Goal: Information Seeking & Learning: Compare options

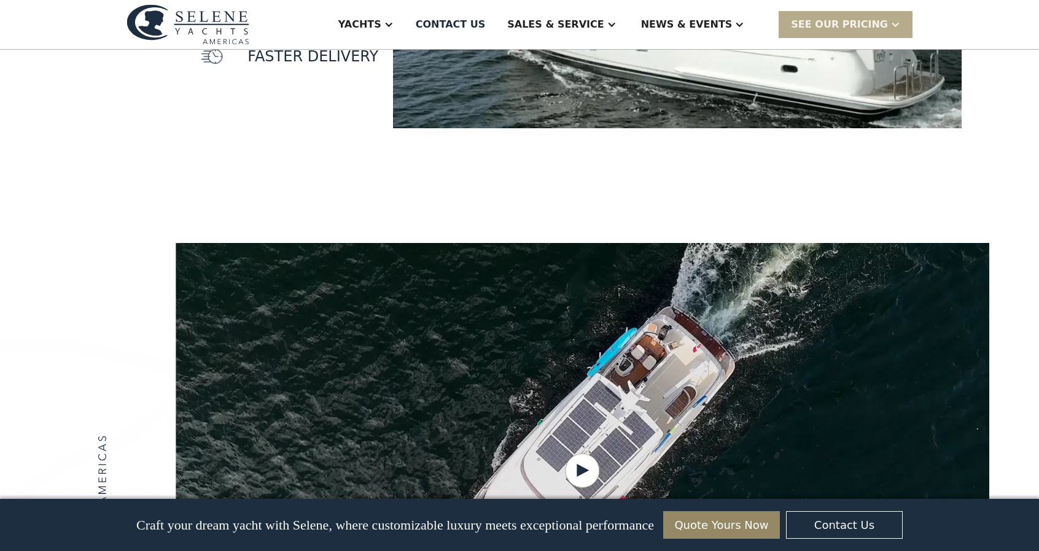
scroll to position [1535, 0]
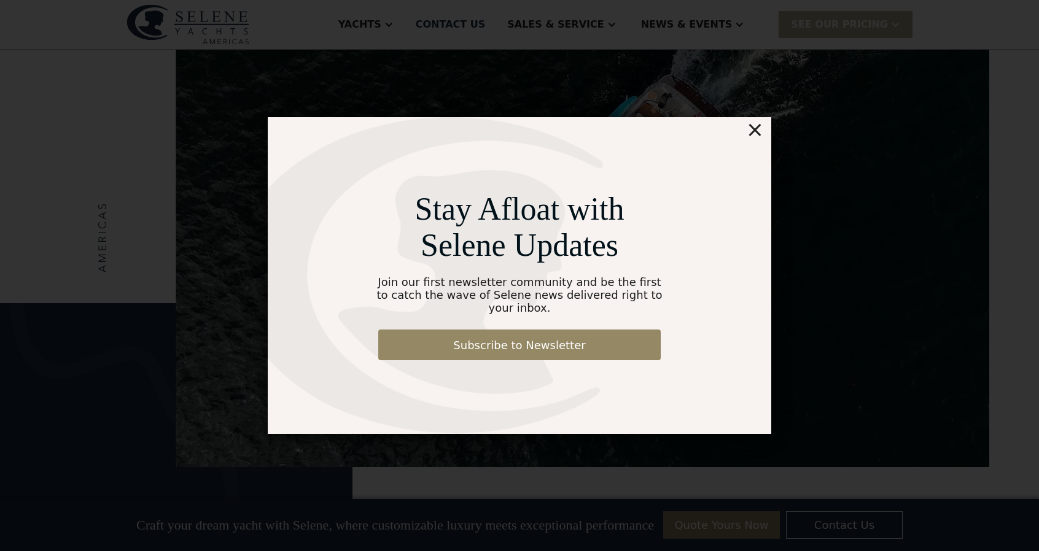
click at [756, 138] on div "×" at bounding box center [755, 129] width 18 height 25
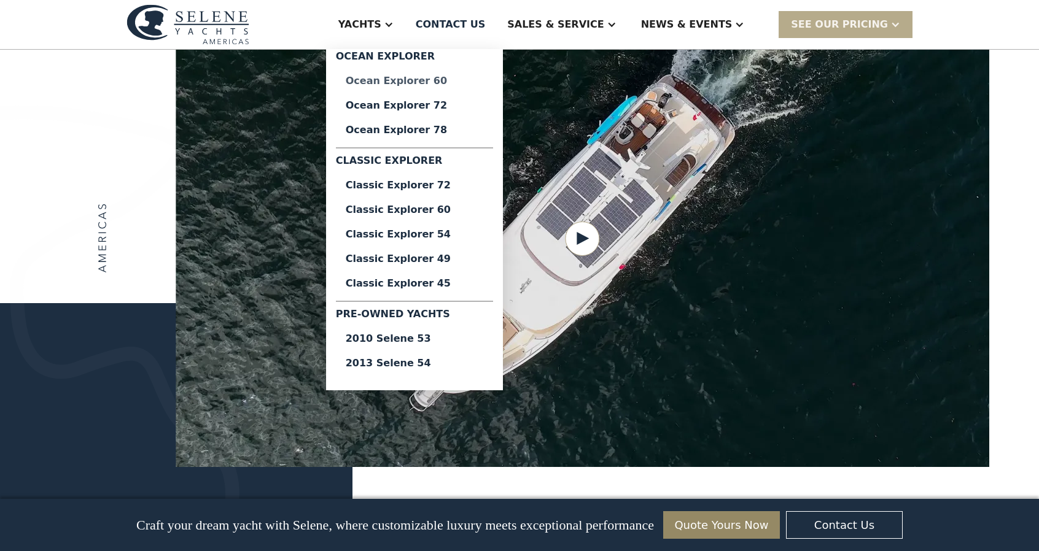
click at [441, 80] on div "Ocean Explorer 60" at bounding box center [415, 81] width 138 height 10
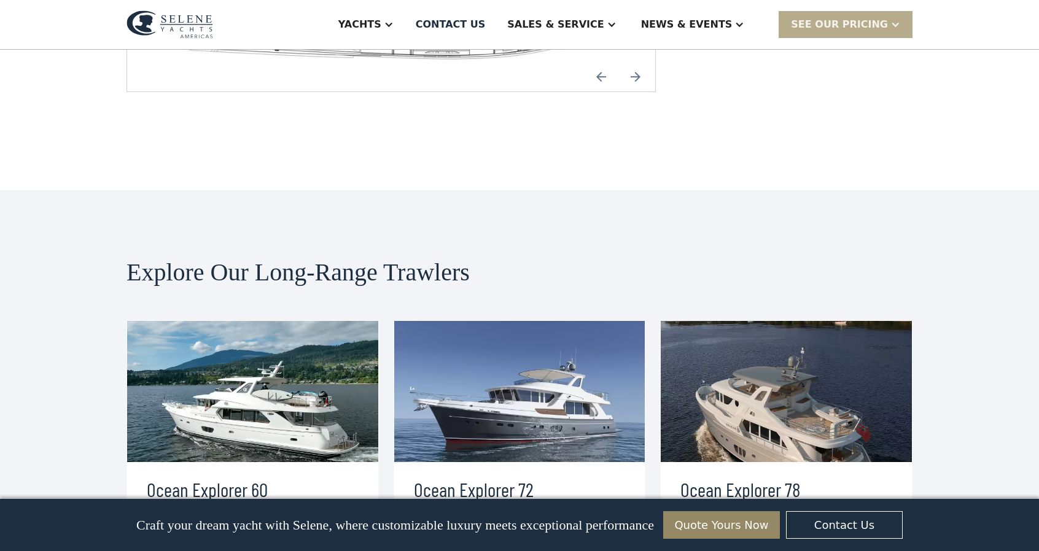
scroll to position [3007, 0]
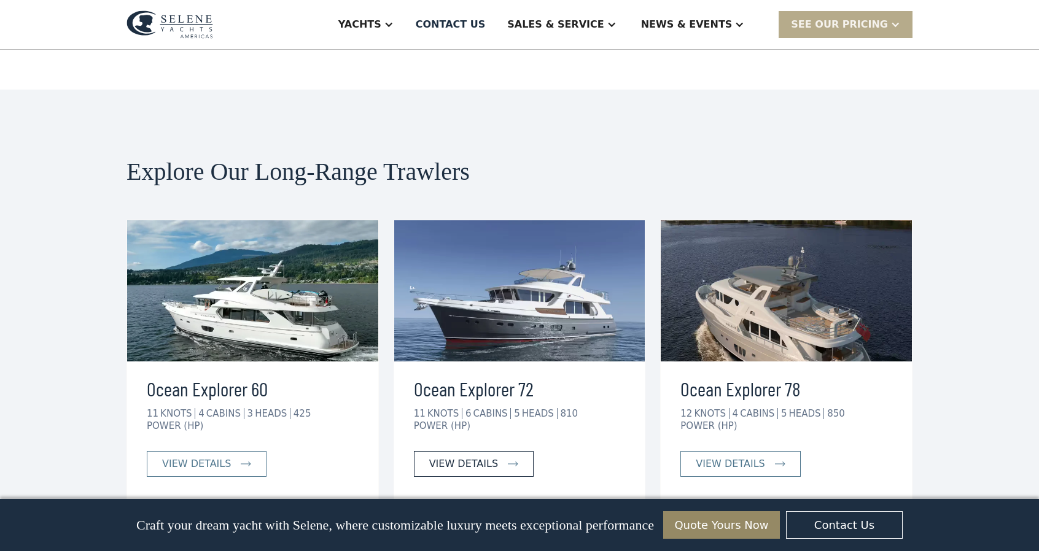
click at [462, 451] on link "view details" at bounding box center [474, 464] width 120 height 26
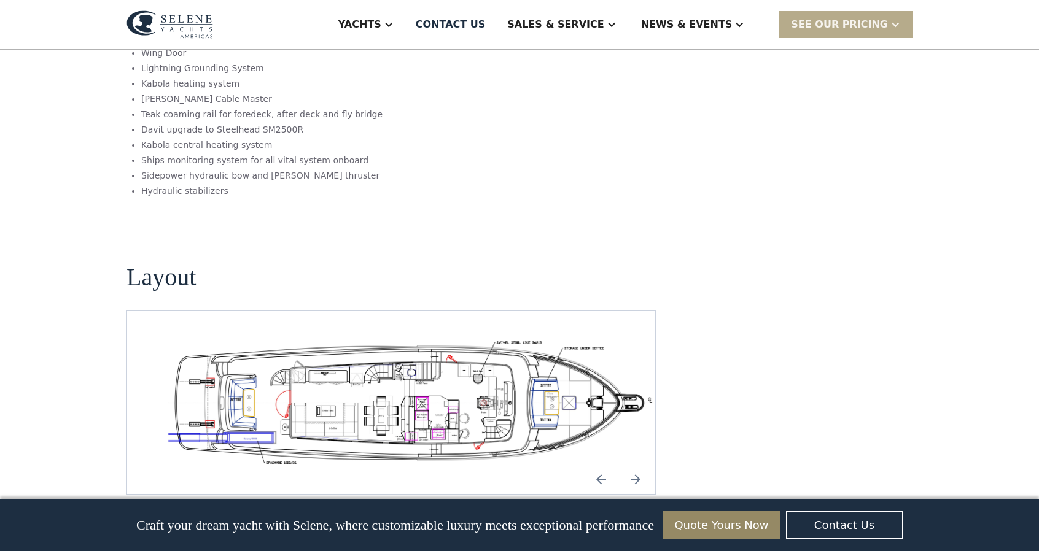
scroll to position [2026, 0]
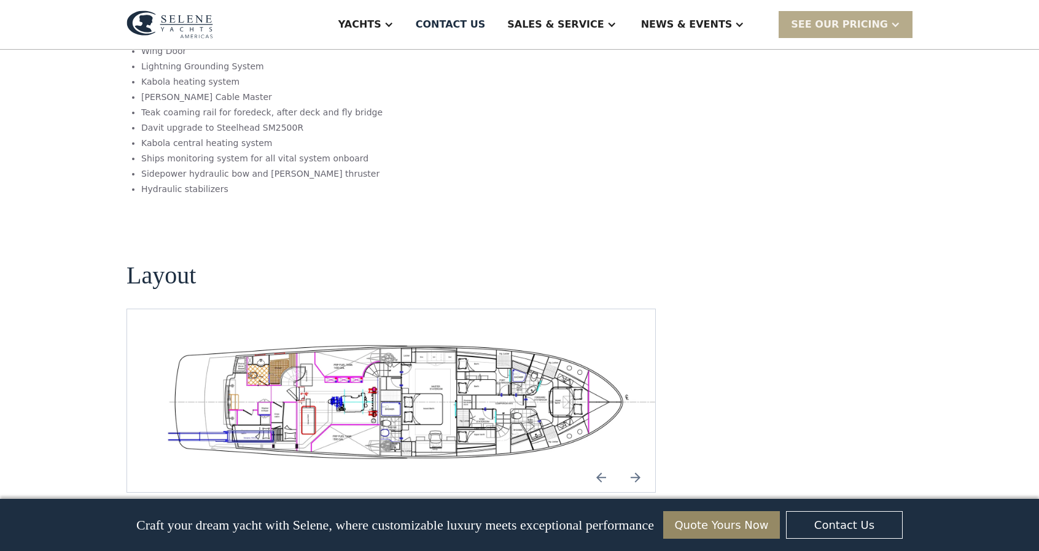
click at [416, 339] on img "open lightbox" at bounding box center [410, 401] width 508 height 124
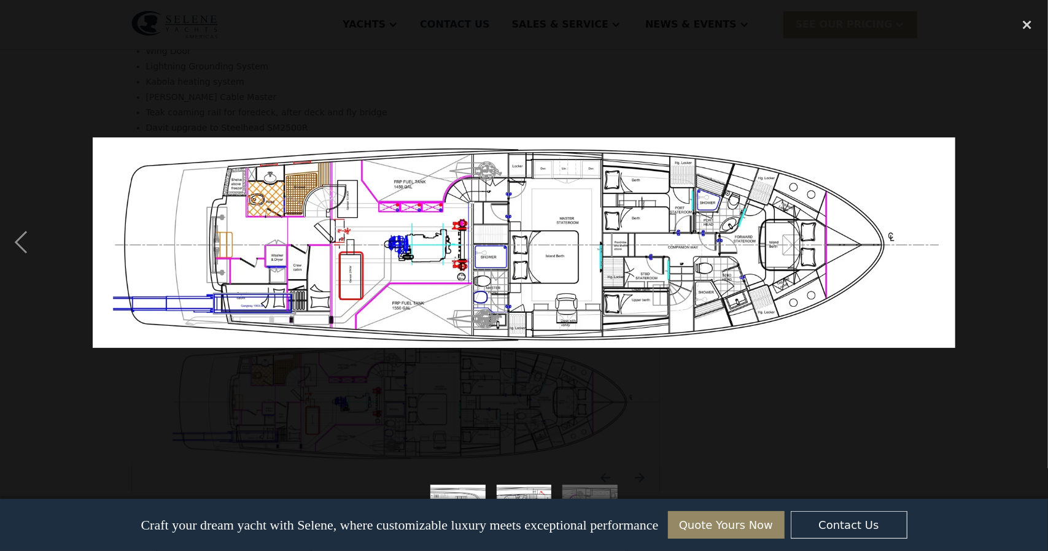
click at [533, 211] on img at bounding box center [524, 243] width 863 height 211
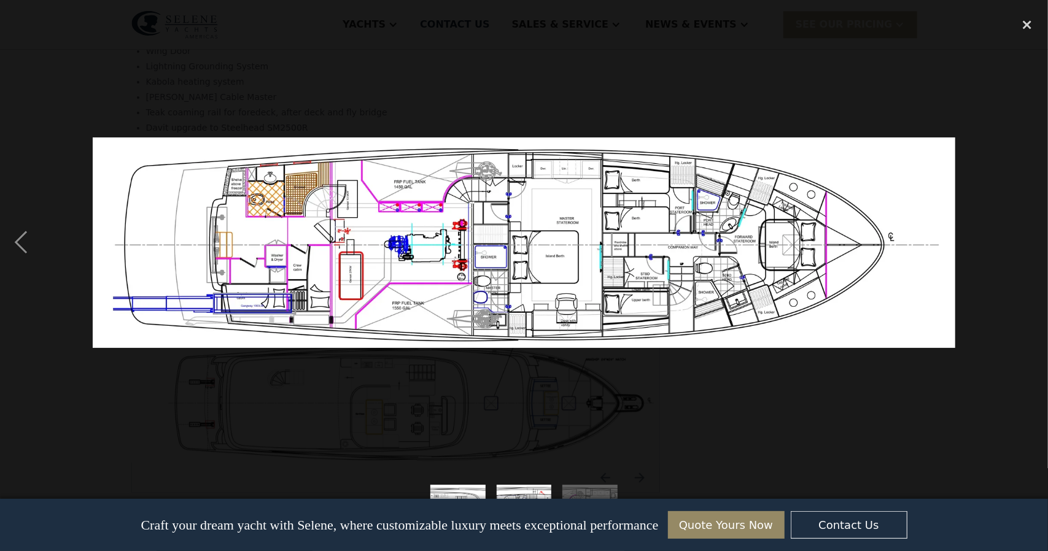
click at [533, 211] on img at bounding box center [524, 243] width 863 height 211
drag, startPoint x: 535, startPoint y: 211, endPoint x: 557, endPoint y: 212, distance: 21.6
click at [559, 212] on img at bounding box center [524, 243] width 863 height 211
click at [567, 104] on div at bounding box center [524, 242] width 1048 height 463
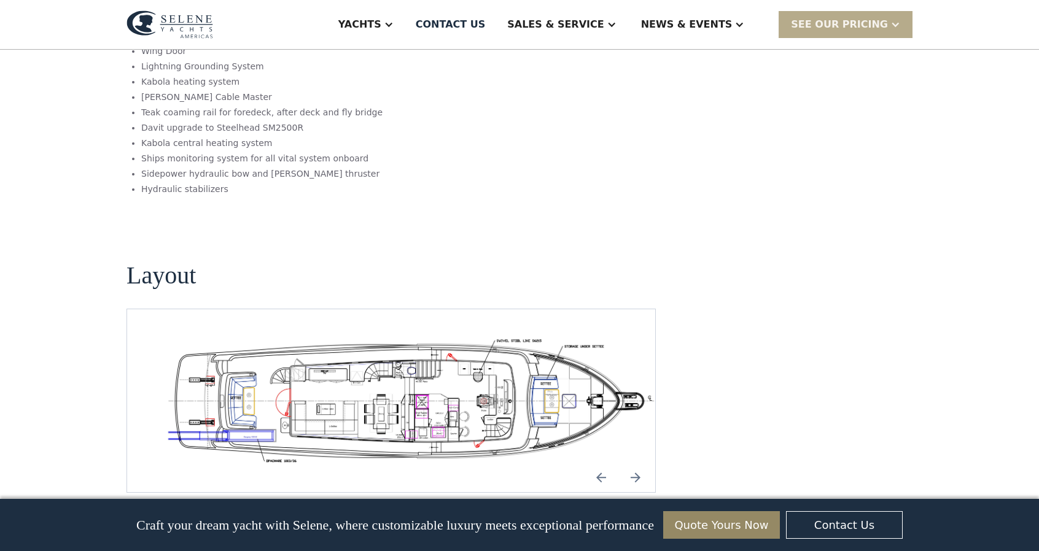
click at [457, 339] on img "open lightbox" at bounding box center [410, 401] width 508 height 124
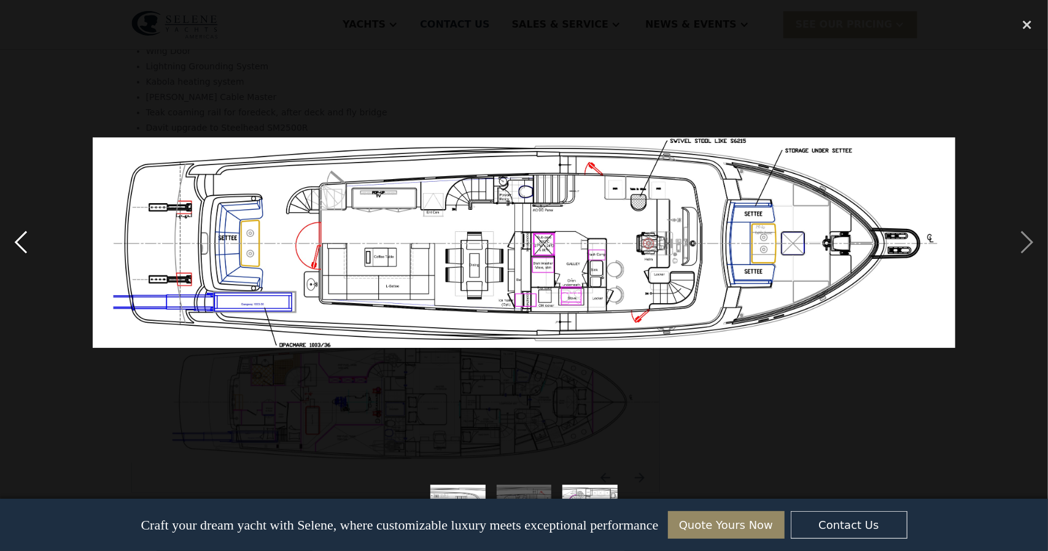
click at [26, 242] on div "previous image" at bounding box center [21, 242] width 42 height 463
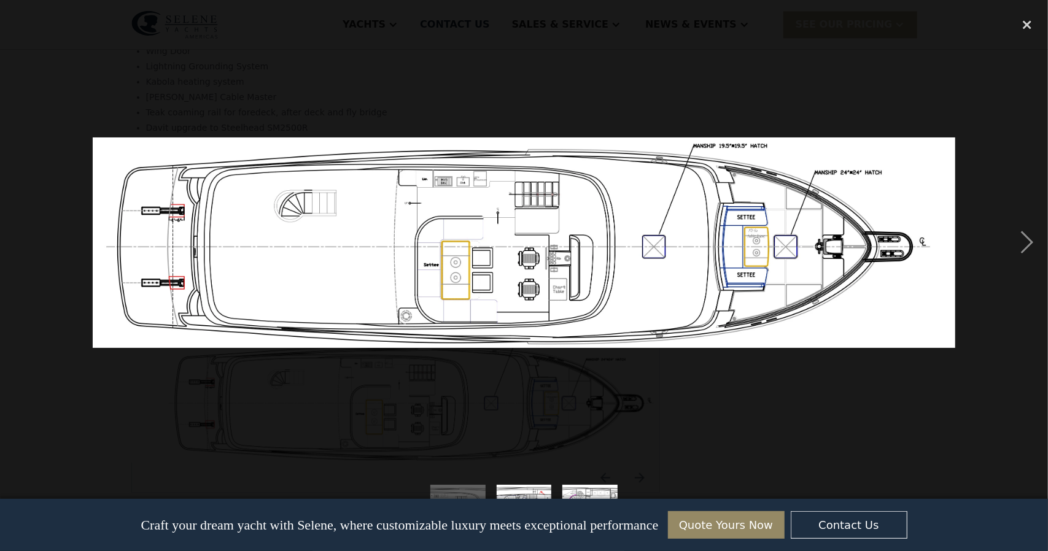
click at [26, 242] on div "previous image" at bounding box center [21, 242] width 42 height 463
click at [1030, 239] on div "next image" at bounding box center [1027, 242] width 42 height 463
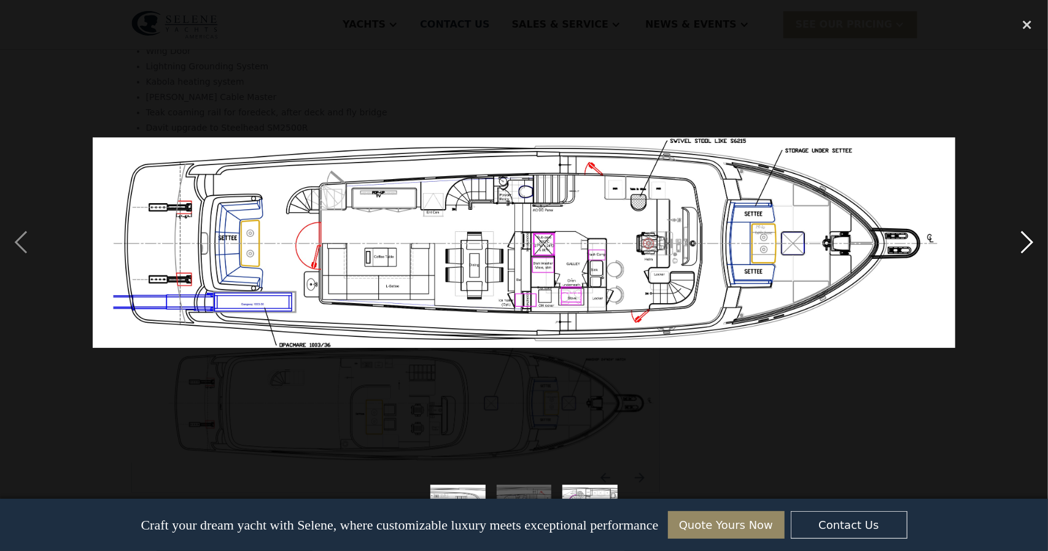
click at [1028, 235] on div "next image" at bounding box center [1027, 242] width 42 height 463
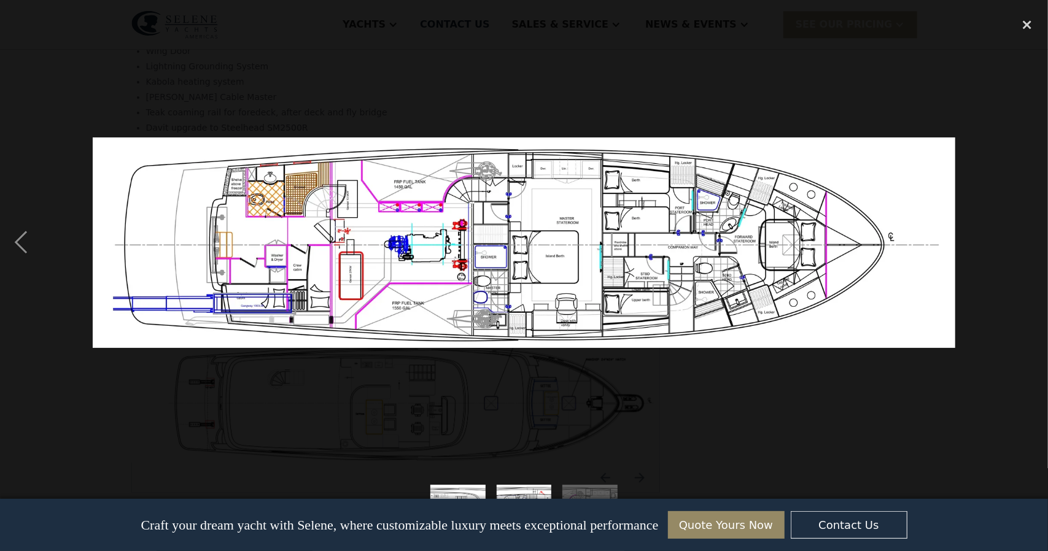
click at [722, 74] on div at bounding box center [524, 242] width 1048 height 463
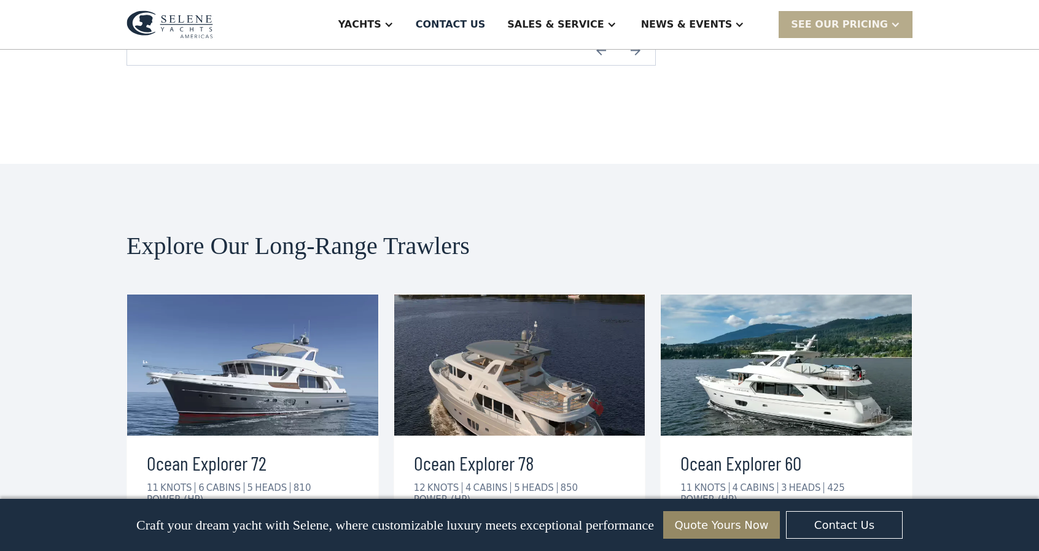
scroll to position [2455, 0]
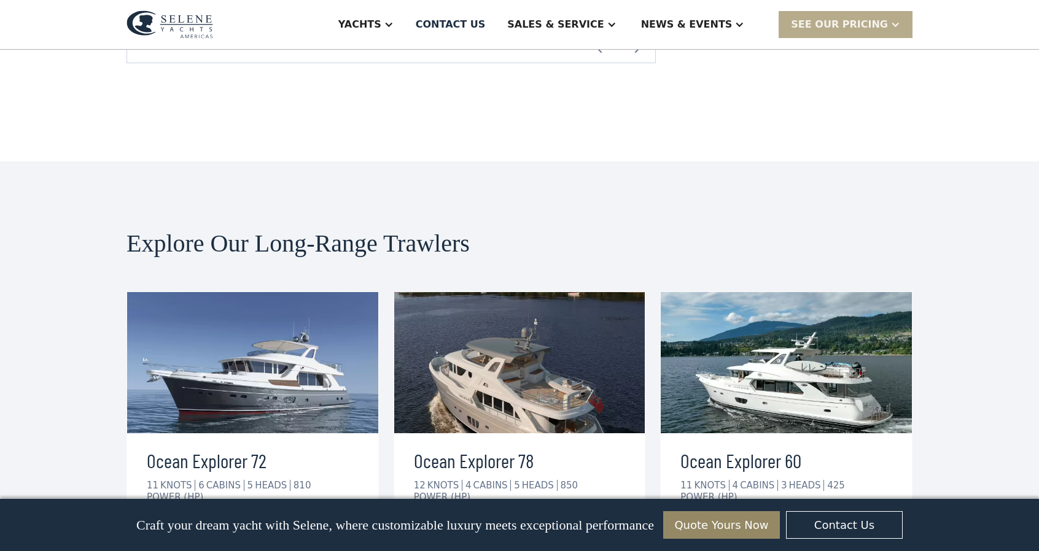
click at [521, 292] on img at bounding box center [519, 362] width 251 height 141
click at [478, 528] on div "view details" at bounding box center [463, 535] width 69 height 15
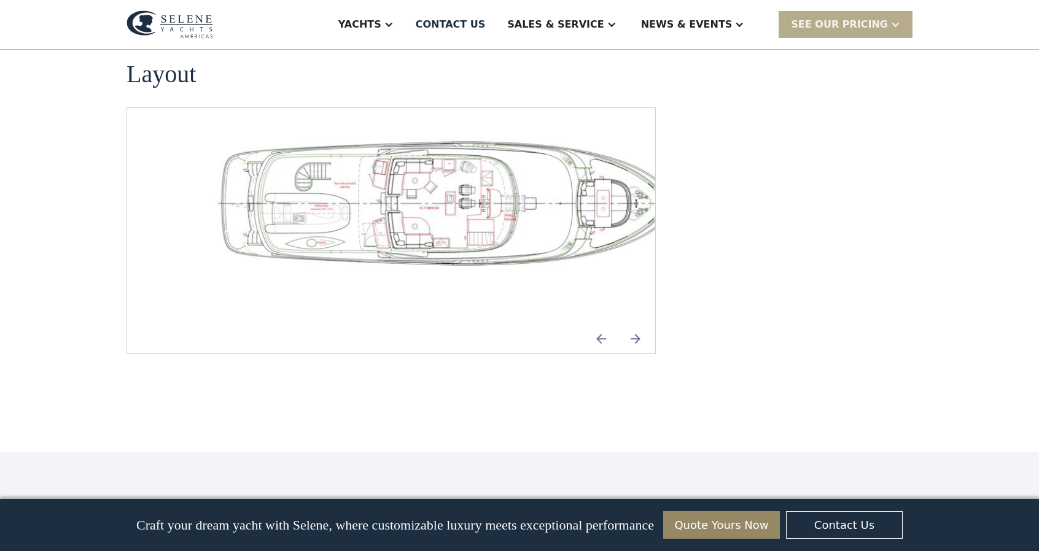
scroll to position [1903, 0]
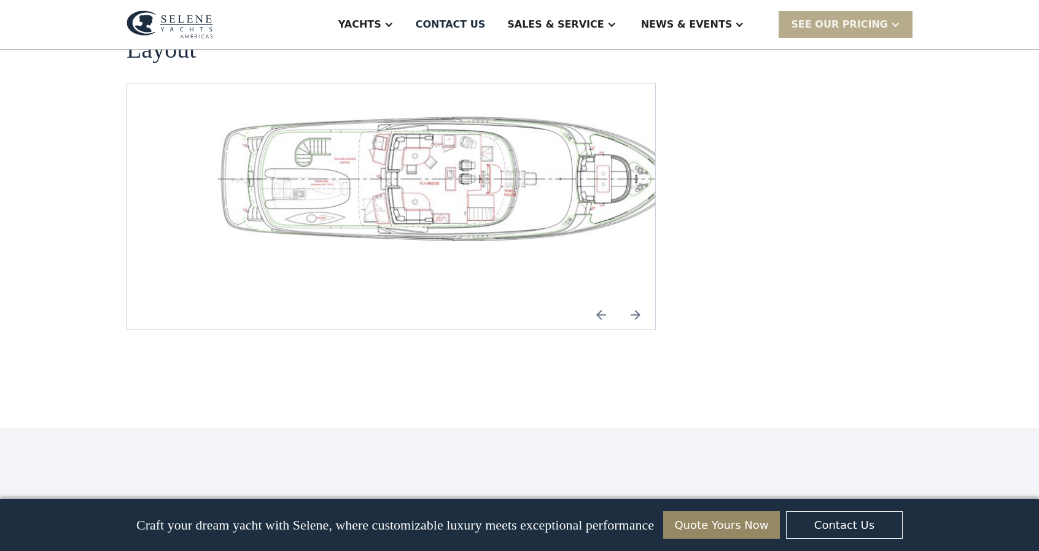
click at [487, 113] on img "open lightbox" at bounding box center [449, 178] width 508 height 130
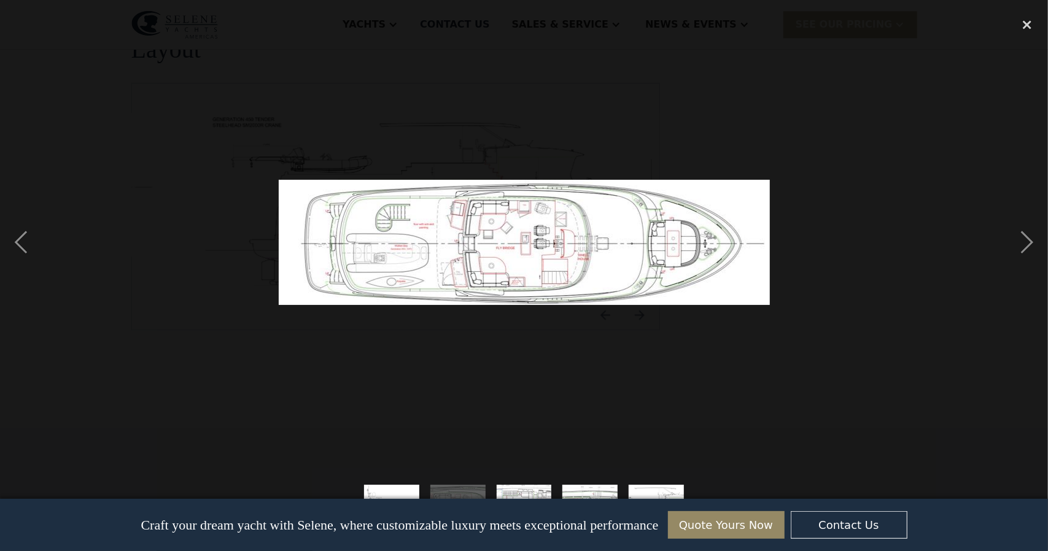
click at [610, 224] on img at bounding box center [524, 242] width 491 height 125
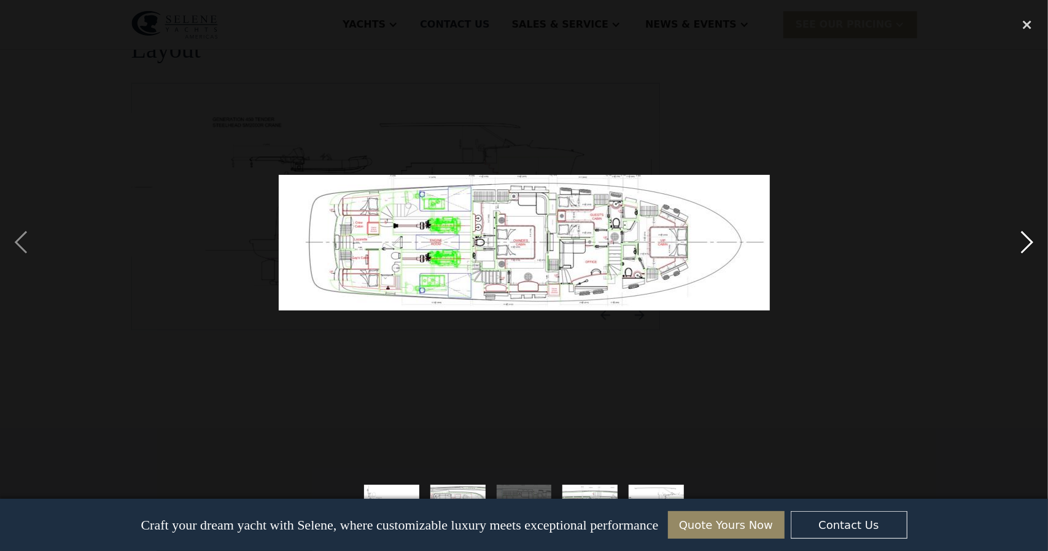
click at [1028, 242] on div "next image" at bounding box center [1027, 242] width 42 height 463
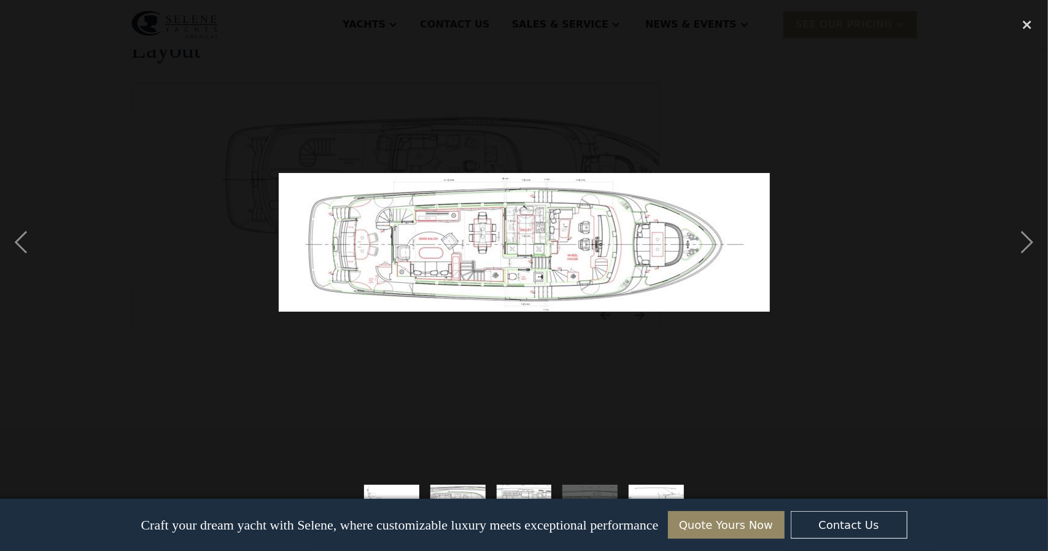
click at [879, 177] on div at bounding box center [524, 242] width 1048 height 463
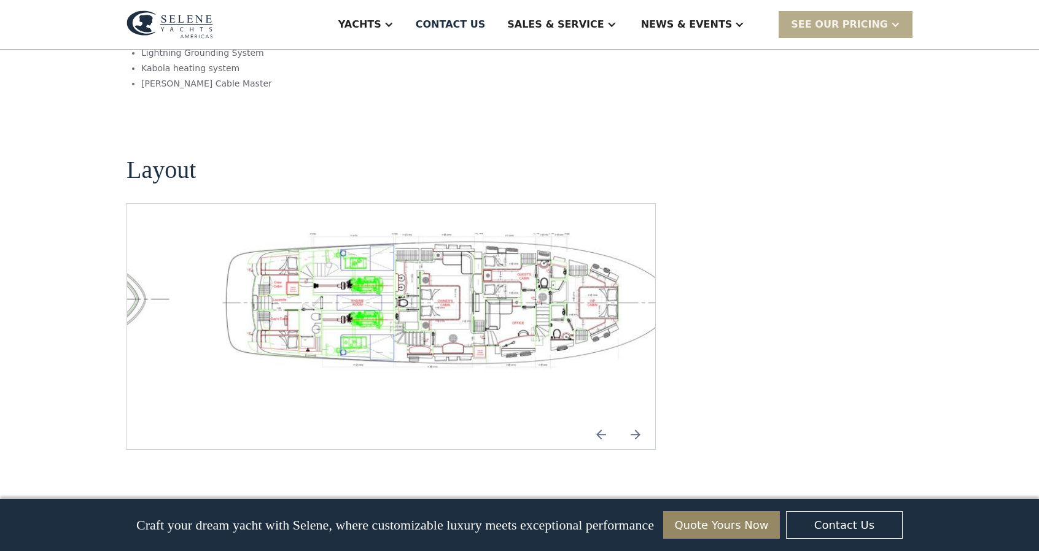
scroll to position [1780, 0]
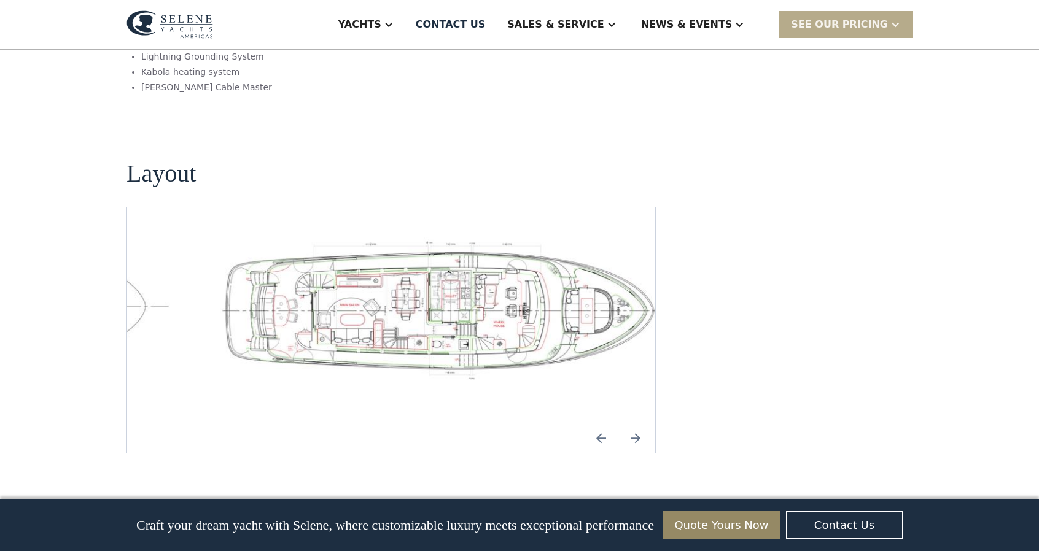
click at [487, 328] on div "4 / 5" at bounding box center [449, 330] width 508 height 187
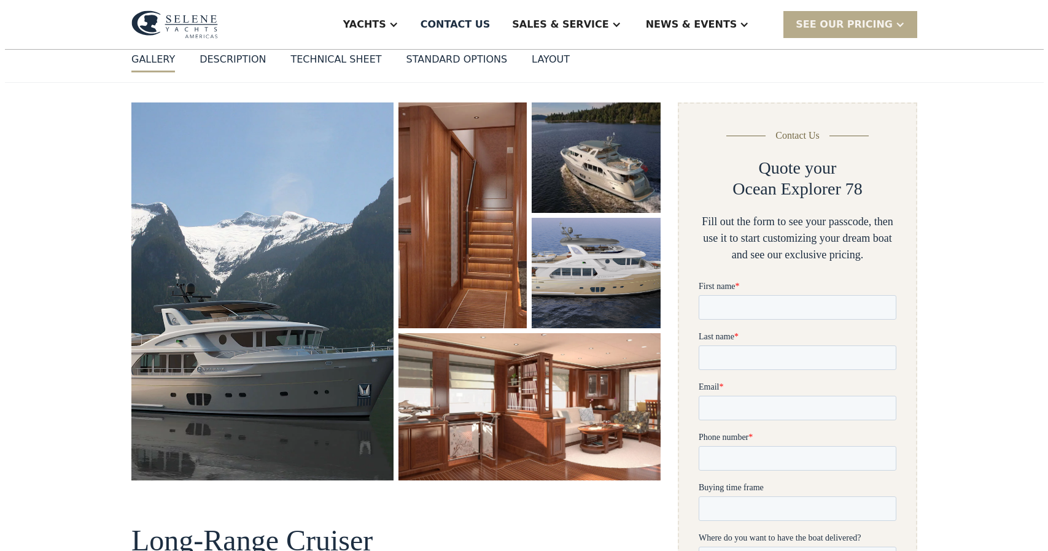
scroll to position [123, 0]
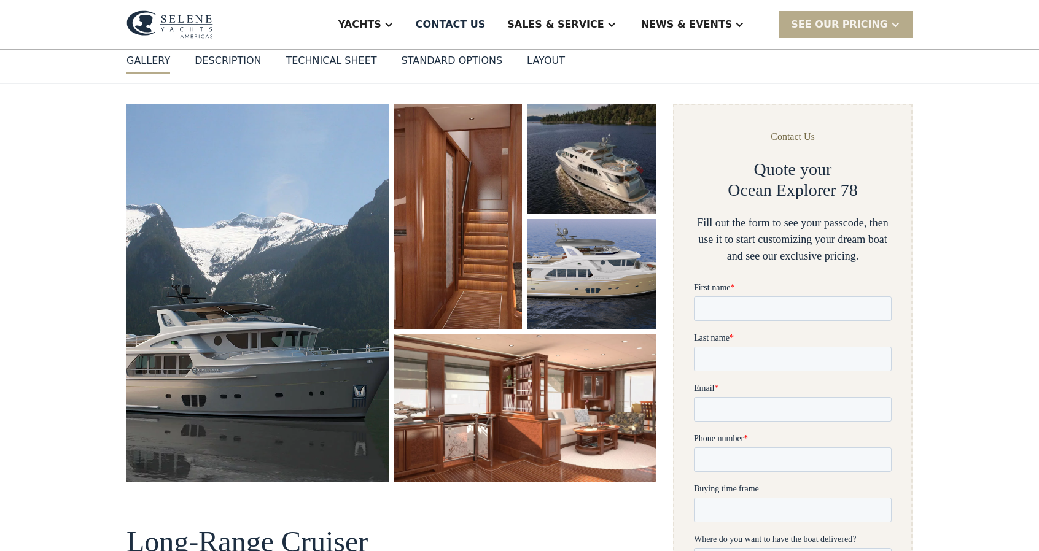
click at [269, 212] on img "open lightbox" at bounding box center [257, 293] width 262 height 378
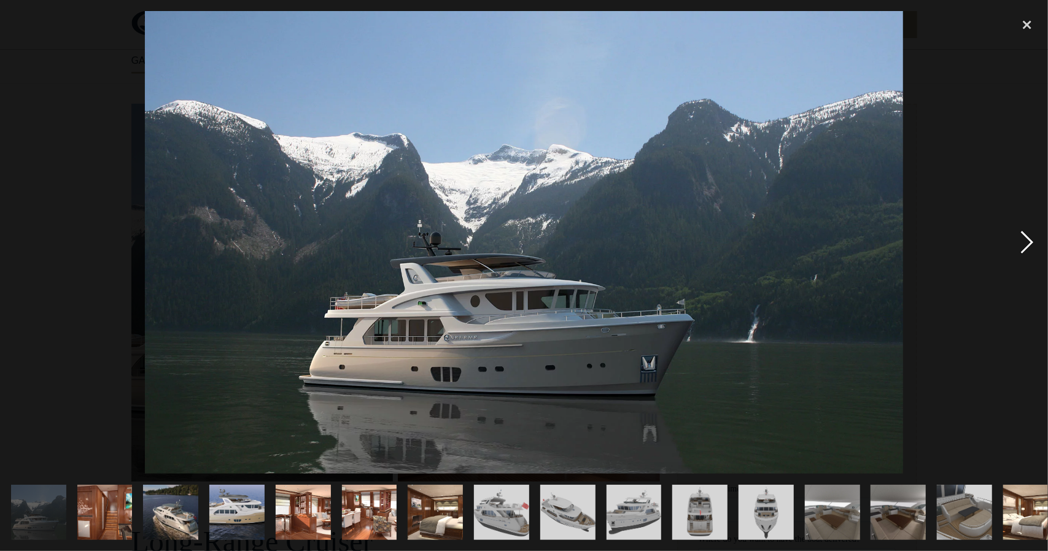
click at [1028, 235] on div "next image" at bounding box center [1027, 242] width 42 height 463
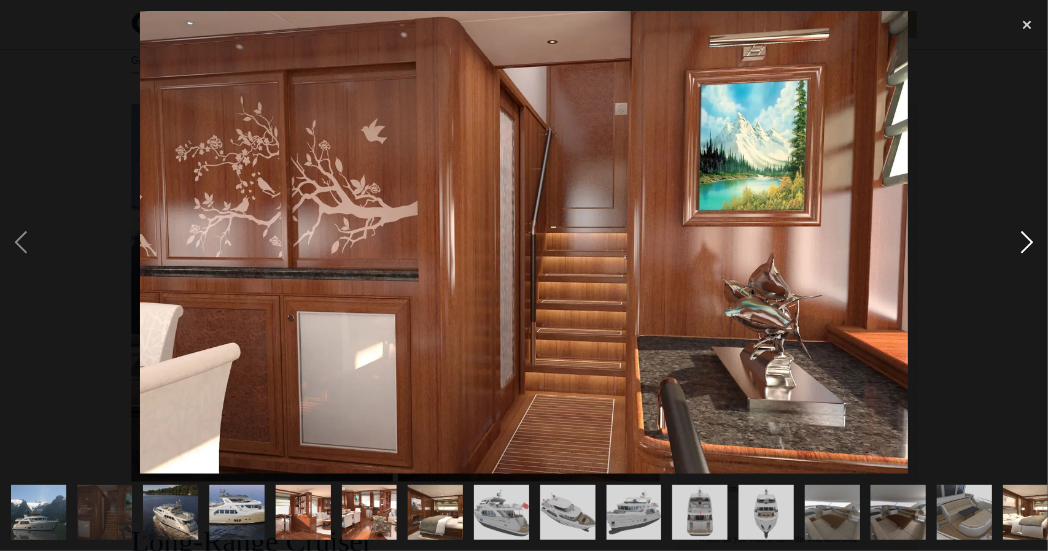
click at [1028, 235] on div "next image" at bounding box center [1027, 242] width 42 height 463
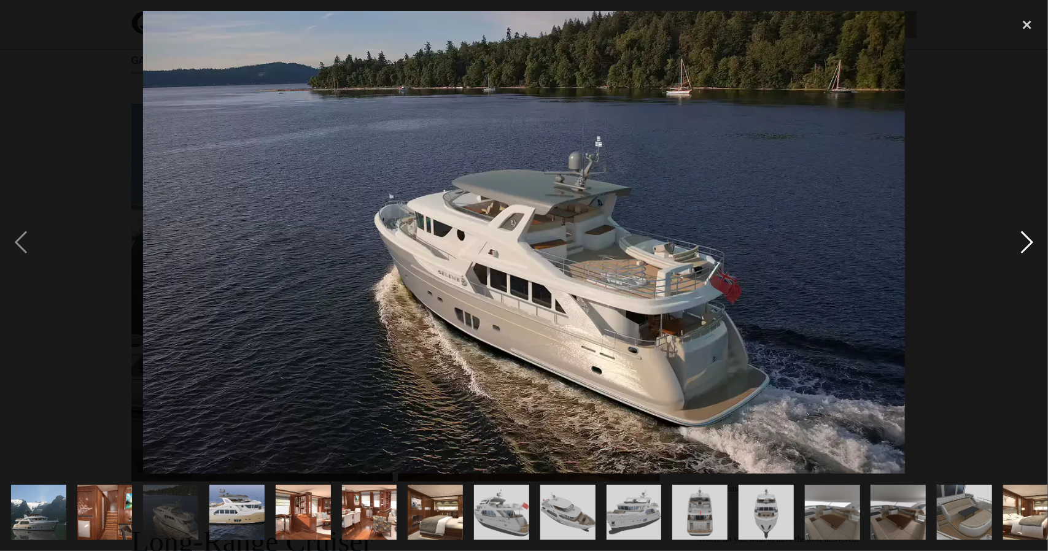
click at [1028, 235] on div "next image" at bounding box center [1027, 242] width 42 height 463
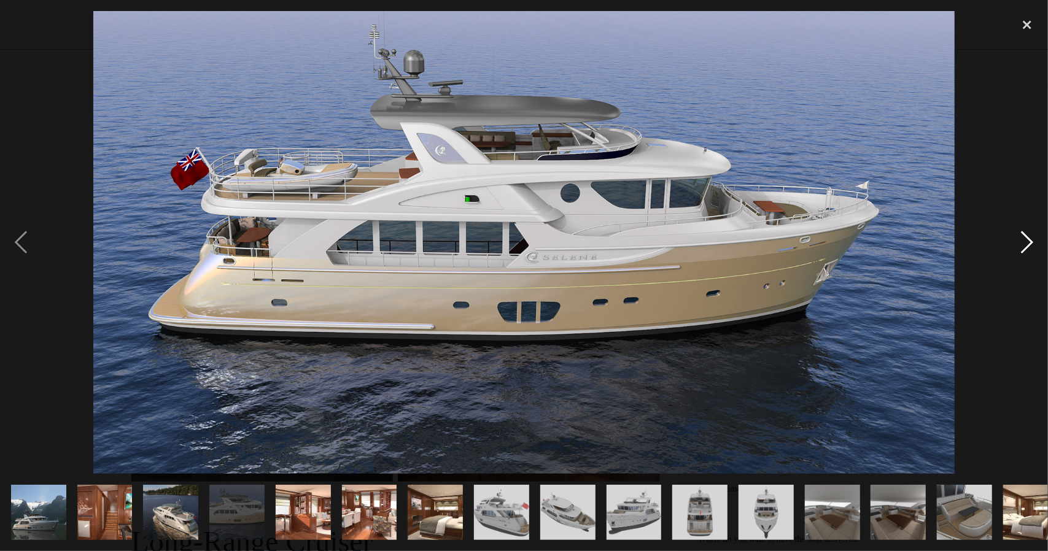
click at [1028, 235] on div "next image" at bounding box center [1027, 242] width 42 height 463
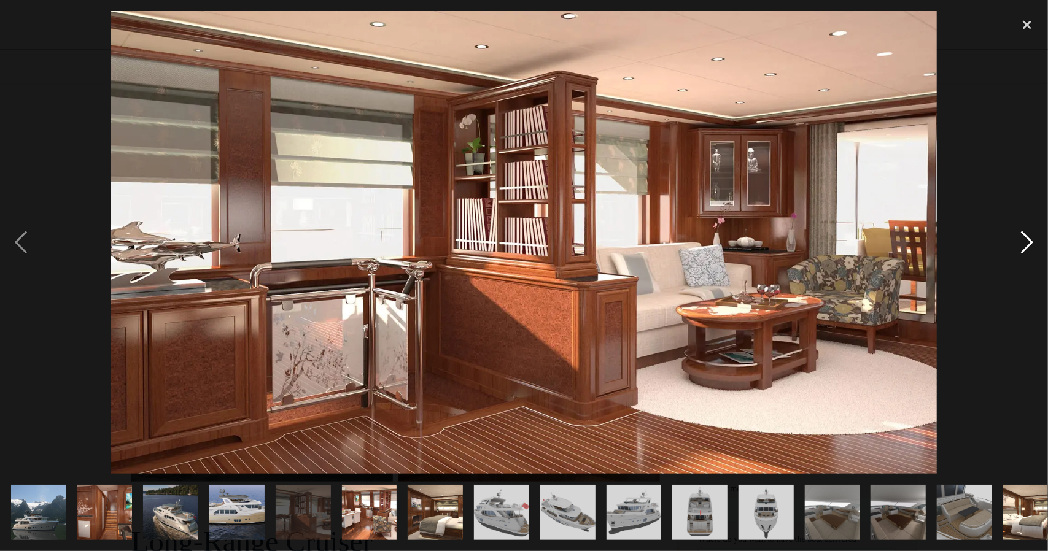
click at [1028, 235] on div "next image" at bounding box center [1027, 242] width 42 height 463
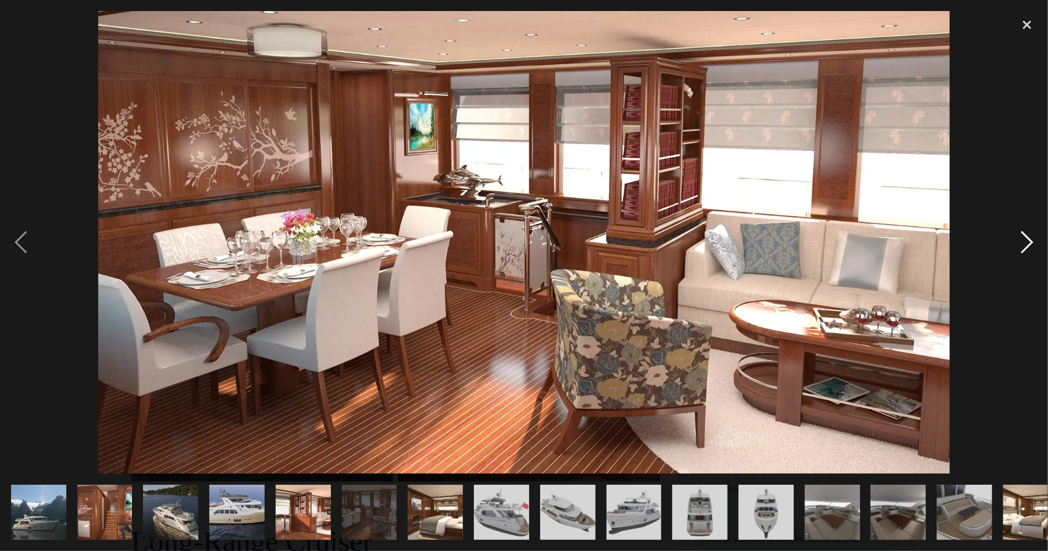
click at [1028, 235] on div "next image" at bounding box center [1027, 242] width 42 height 463
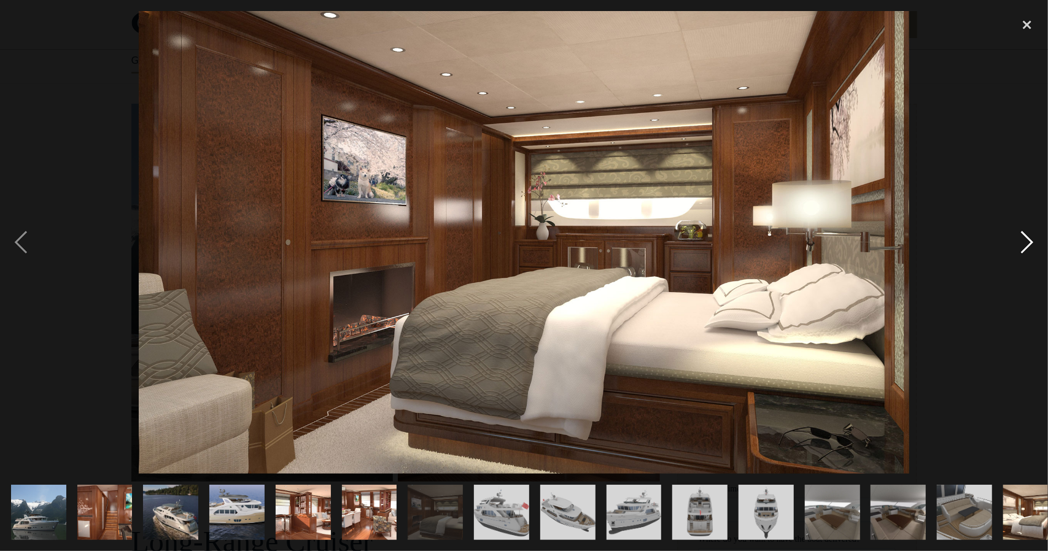
click at [1028, 235] on div "next image" at bounding box center [1027, 242] width 42 height 463
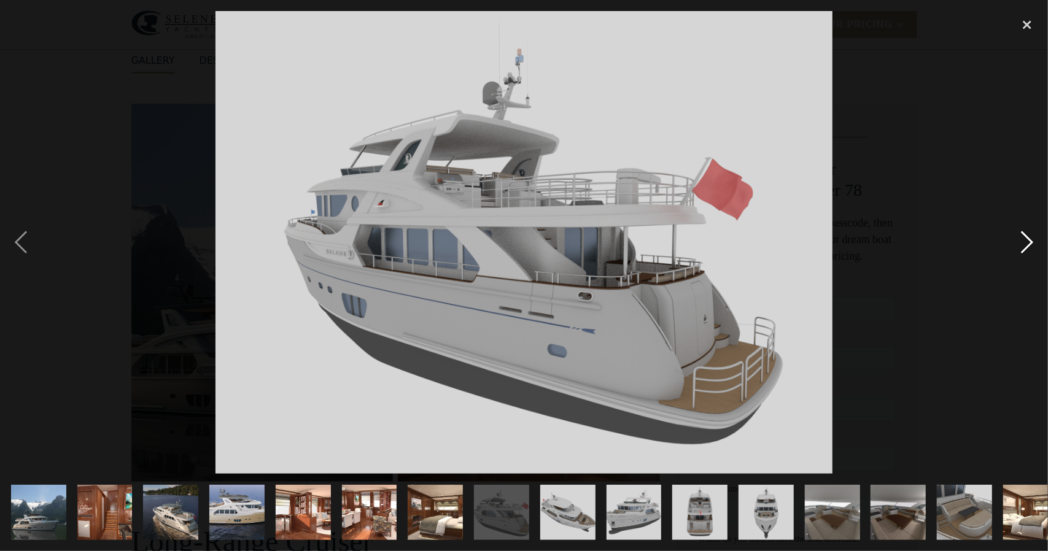
click at [1028, 235] on div "next image" at bounding box center [1027, 242] width 42 height 463
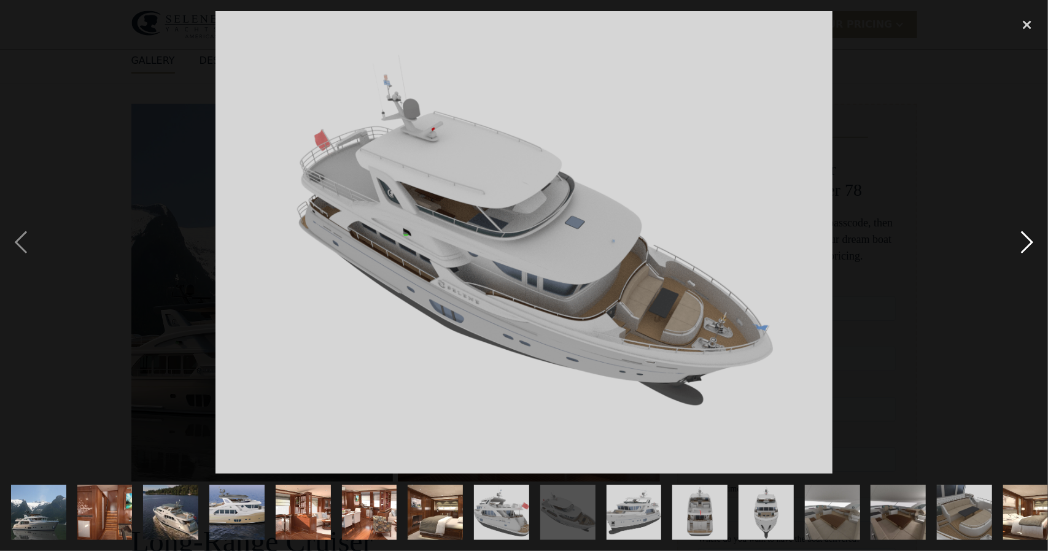
click at [1028, 235] on div "next image" at bounding box center [1027, 242] width 42 height 463
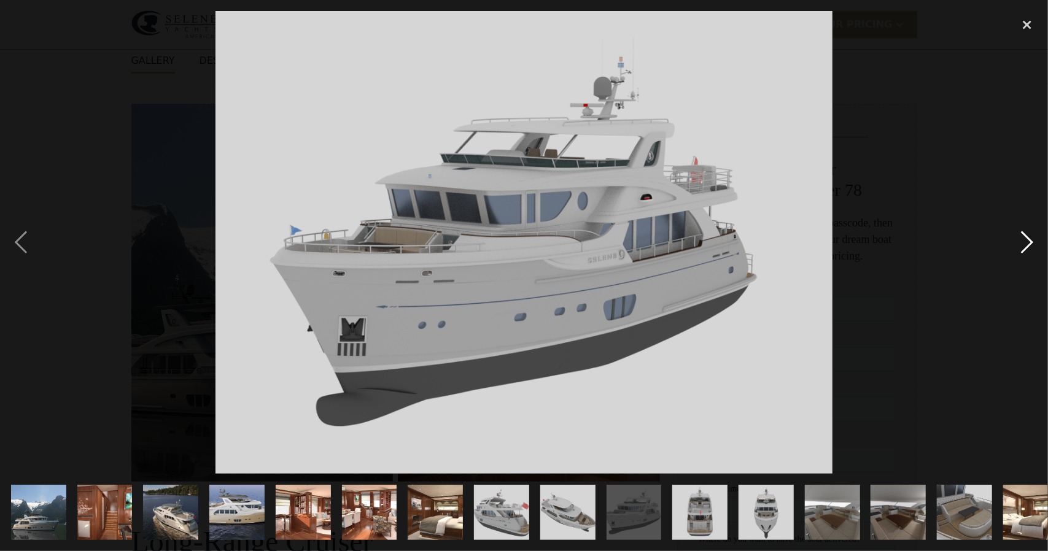
click at [1028, 235] on div "next image" at bounding box center [1027, 242] width 42 height 463
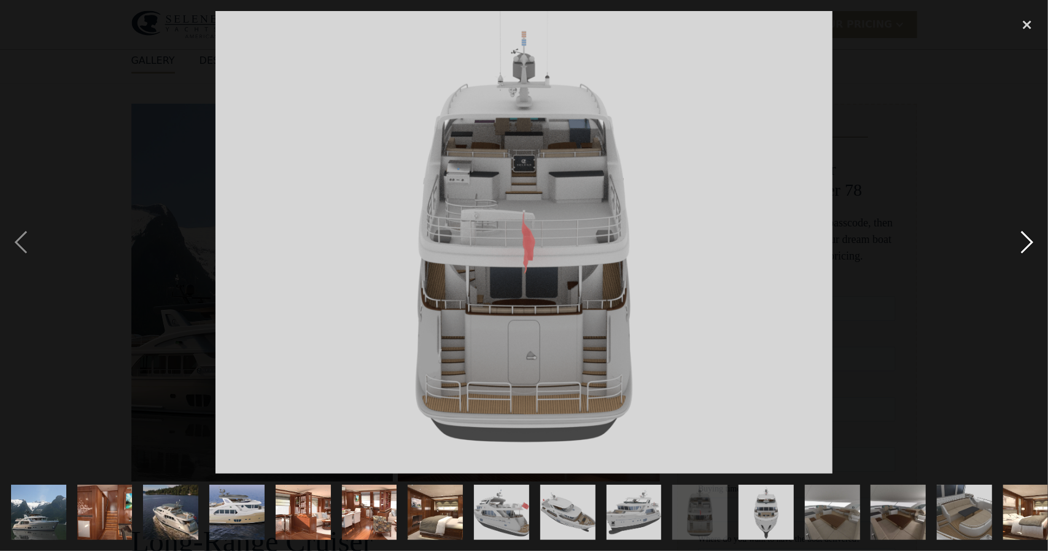
click at [1028, 235] on div "next image" at bounding box center [1027, 242] width 42 height 463
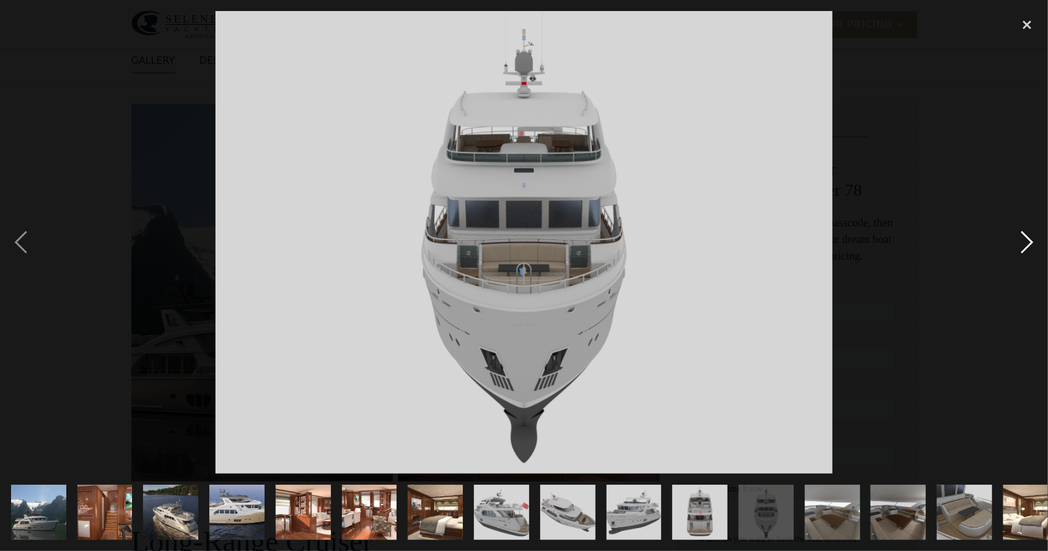
click at [1028, 235] on div "next image" at bounding box center [1027, 242] width 42 height 463
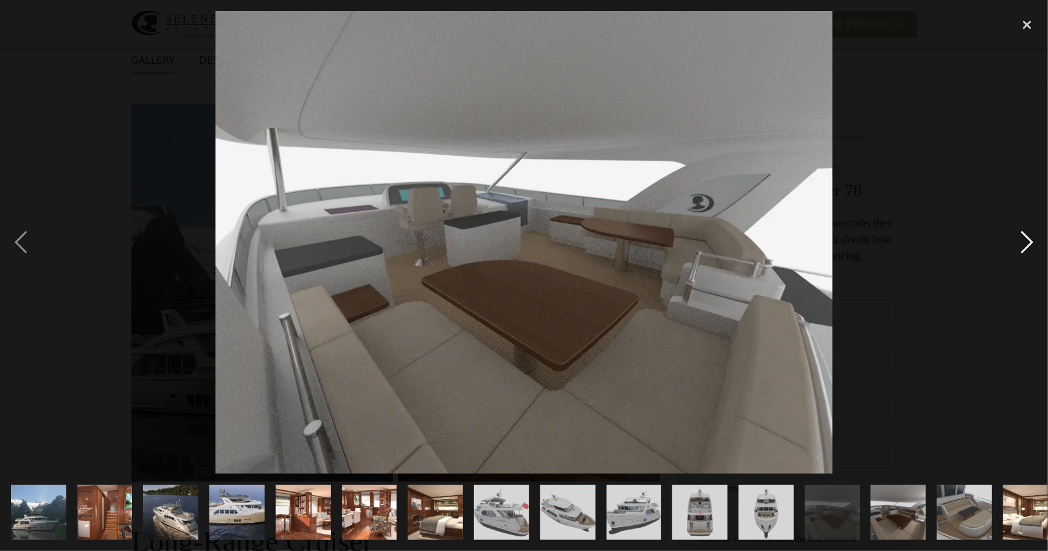
click at [1028, 235] on div "next image" at bounding box center [1027, 242] width 42 height 463
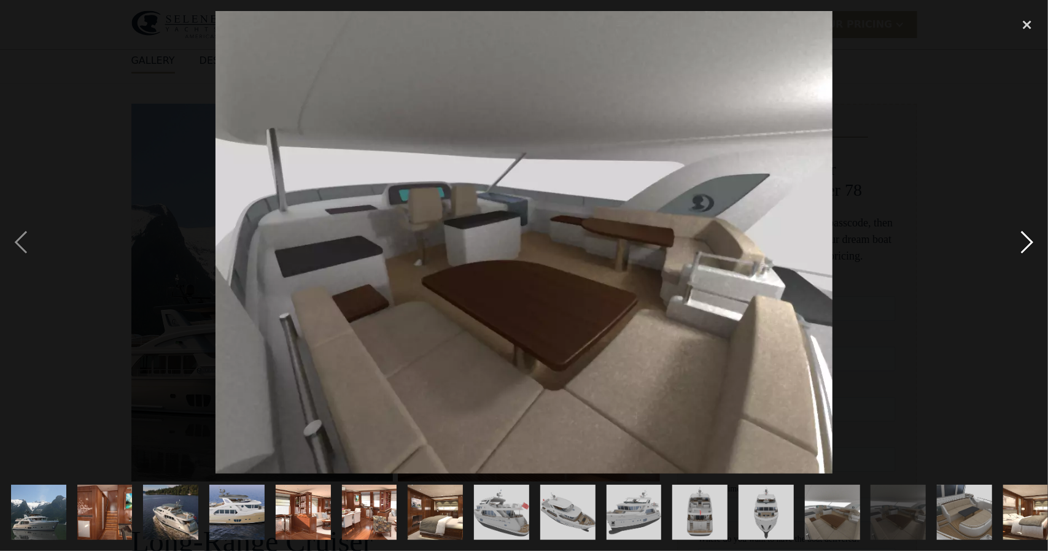
click at [1028, 235] on div "next image" at bounding box center [1027, 242] width 42 height 463
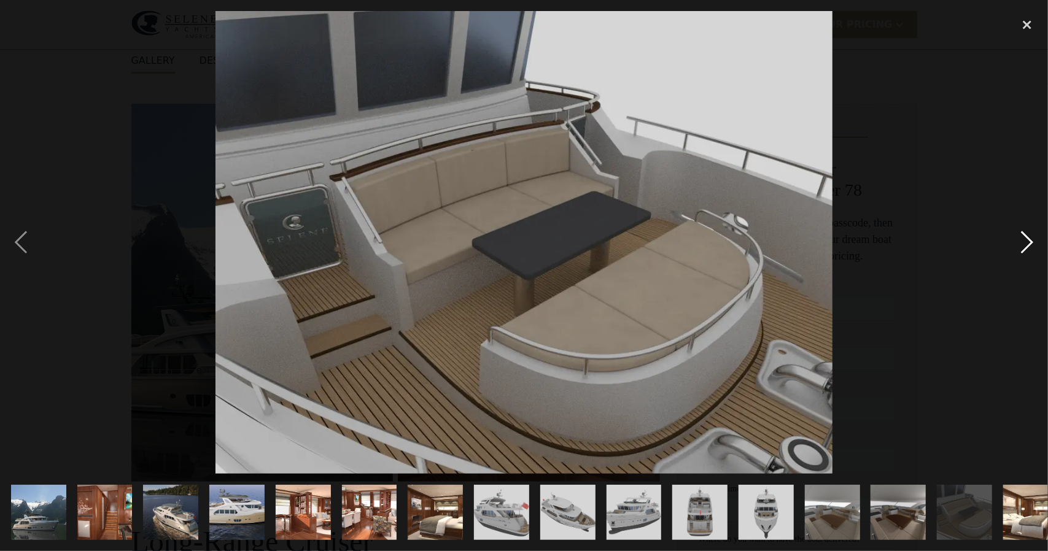
click at [1028, 235] on div "next image" at bounding box center [1027, 242] width 42 height 463
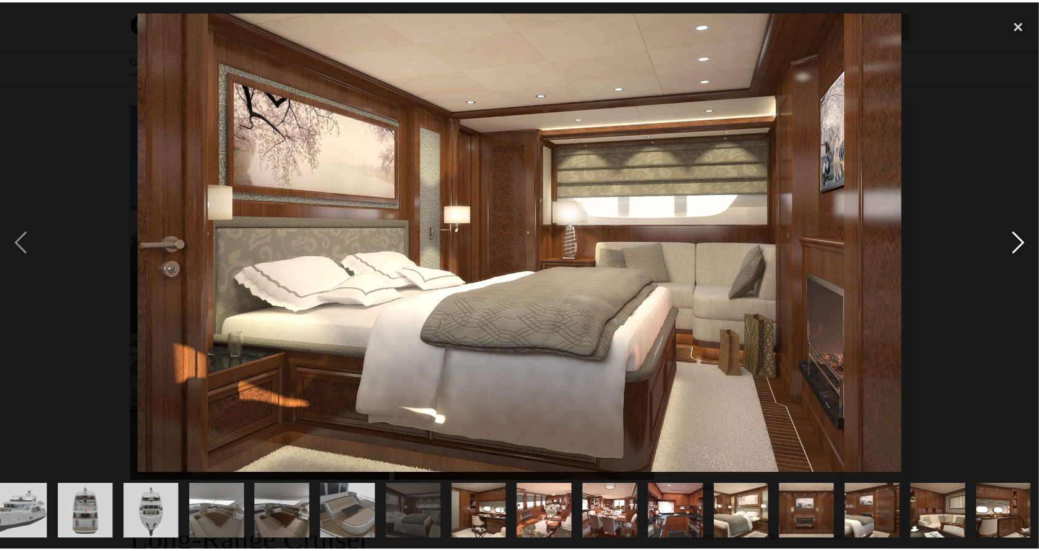
scroll to position [0, 616]
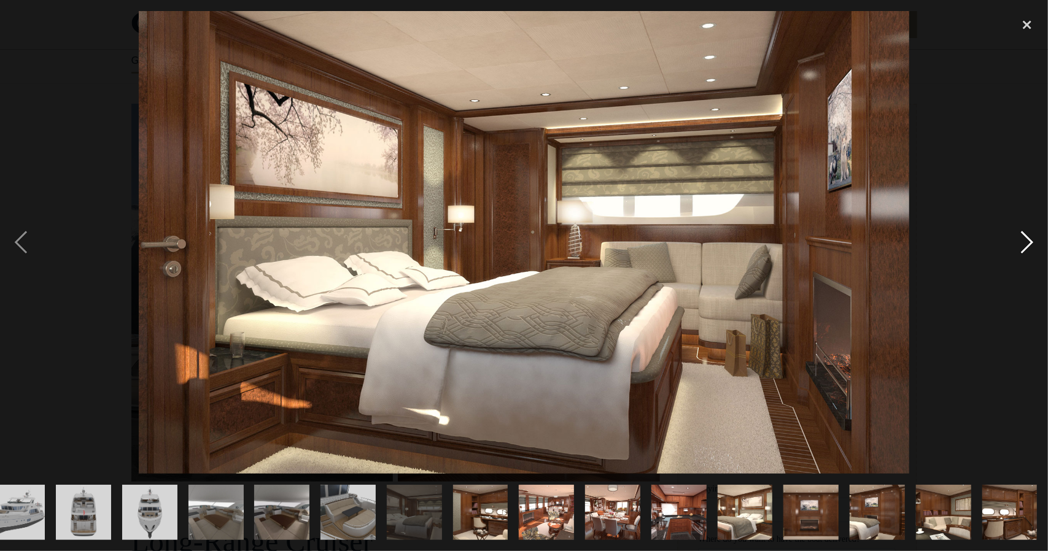
click at [1028, 235] on div "next image" at bounding box center [1027, 242] width 42 height 463
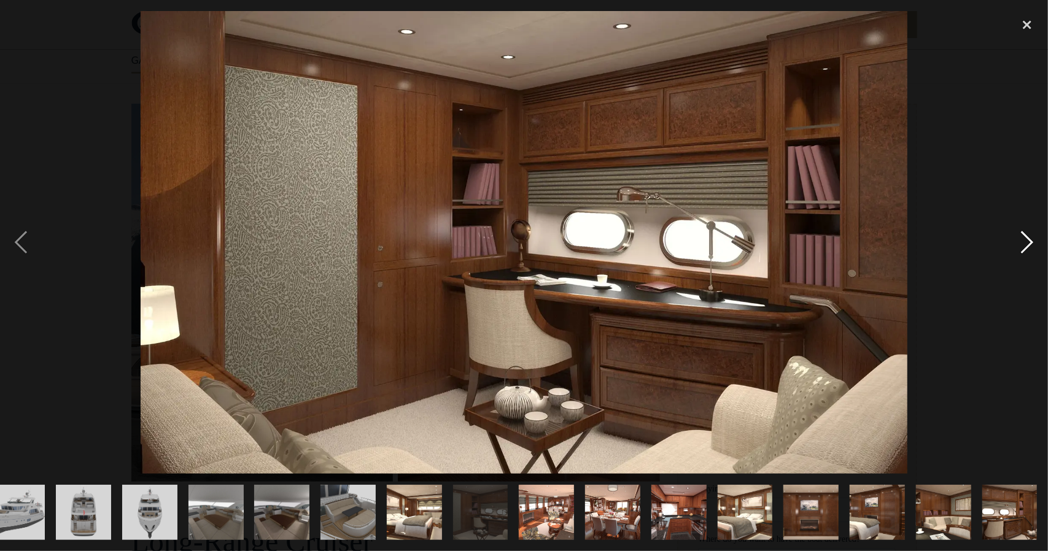
click at [1028, 235] on div "next image" at bounding box center [1027, 242] width 42 height 463
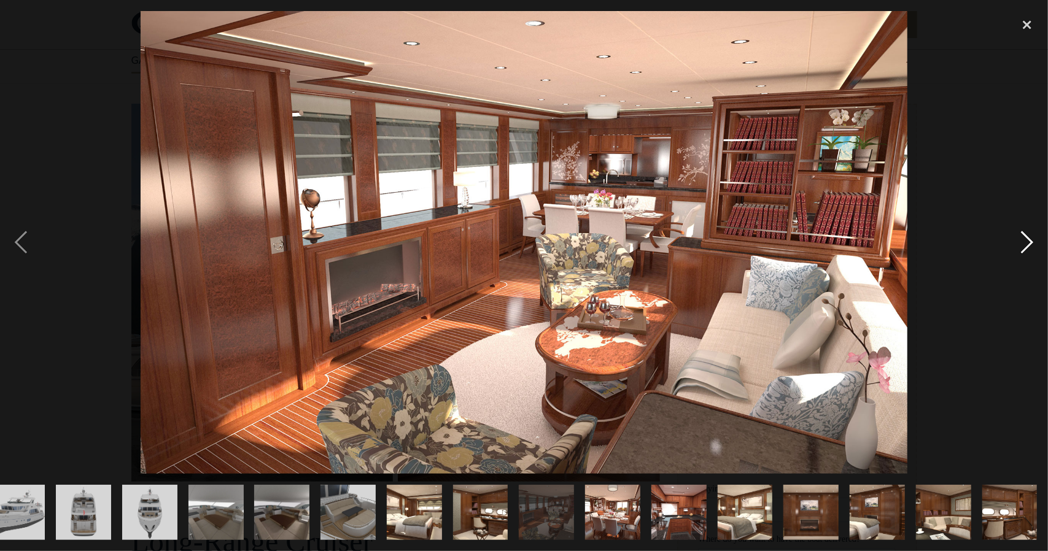
click at [1028, 235] on div "next image" at bounding box center [1027, 242] width 42 height 463
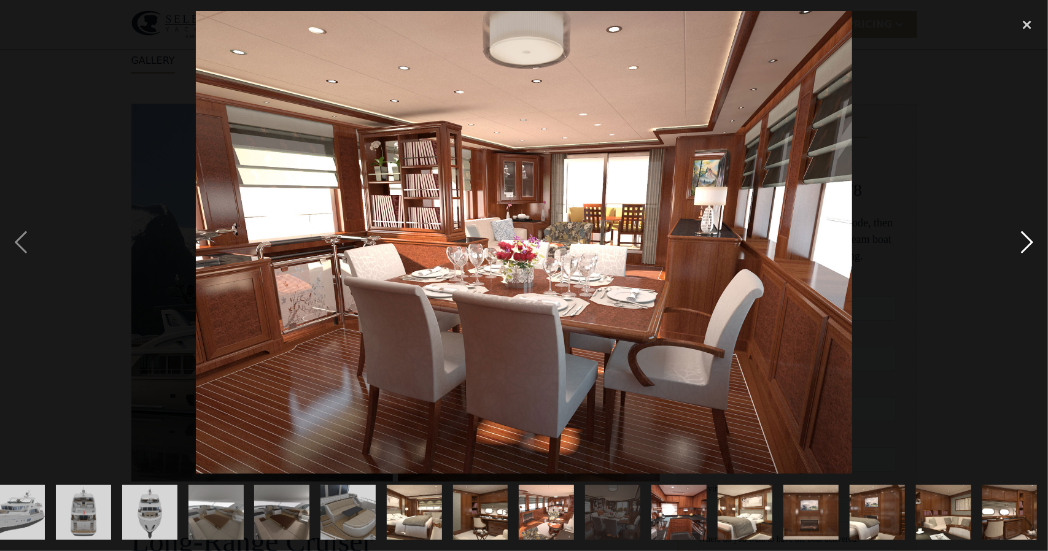
click at [1028, 235] on div "next image" at bounding box center [1027, 242] width 42 height 463
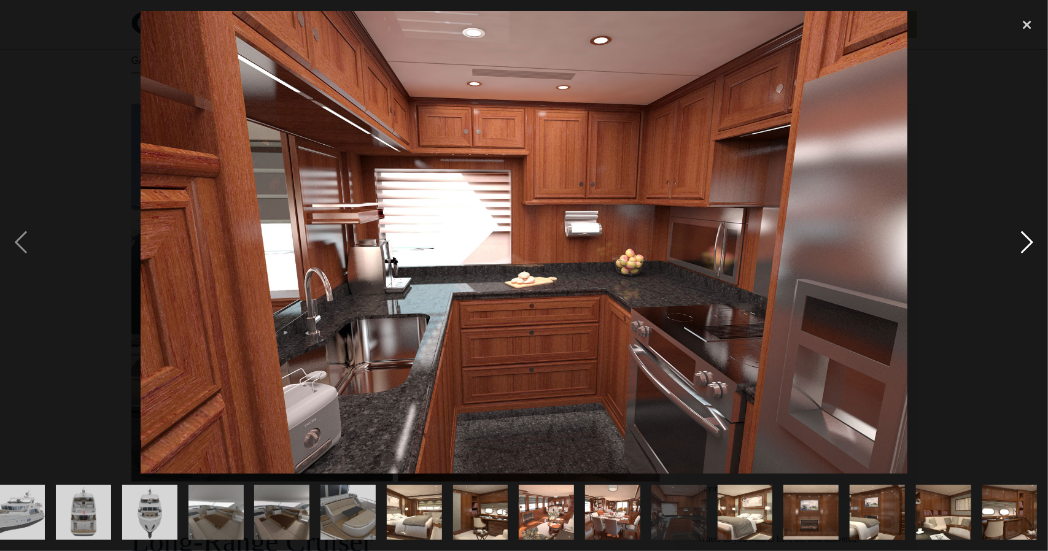
click at [1028, 235] on div "next image" at bounding box center [1027, 242] width 42 height 463
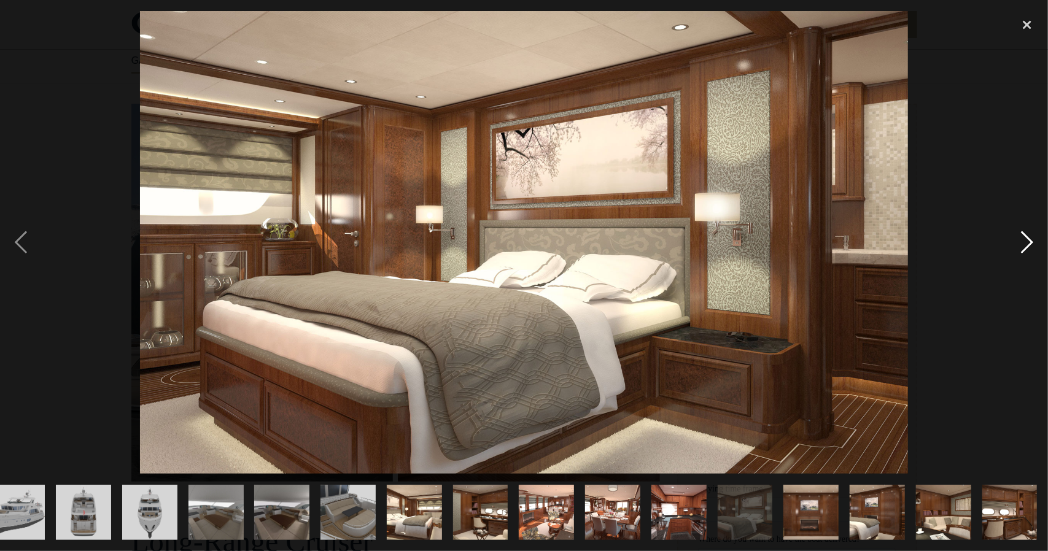
click at [1028, 235] on div "next image" at bounding box center [1027, 242] width 42 height 463
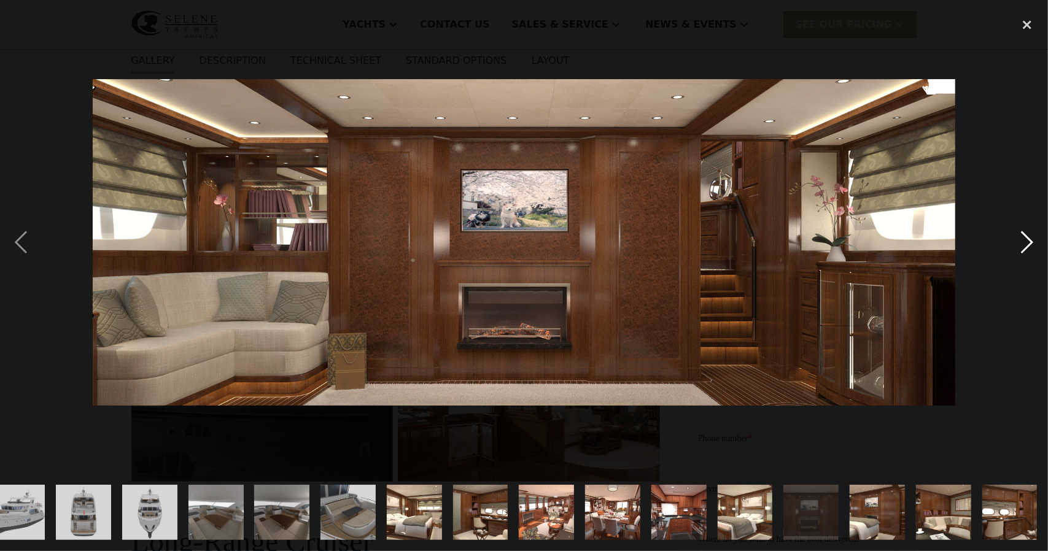
click at [1028, 235] on div "next image" at bounding box center [1027, 242] width 42 height 463
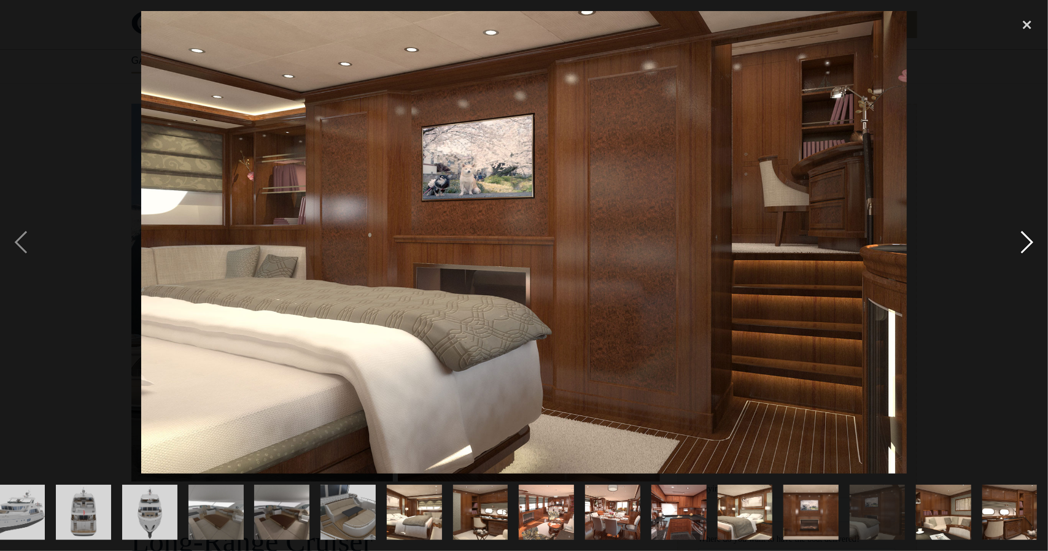
click at [1028, 235] on div "next image" at bounding box center [1027, 242] width 42 height 463
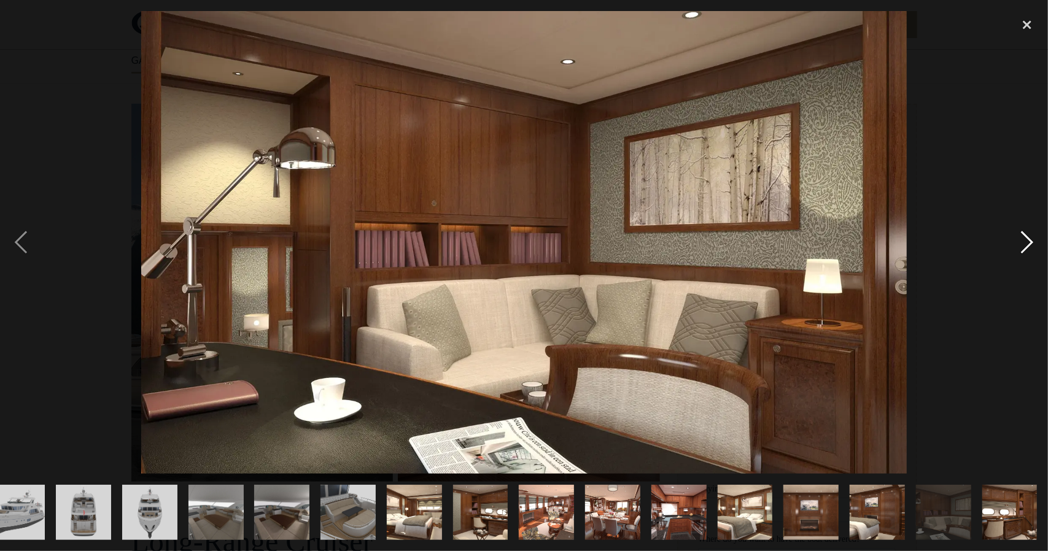
click at [1028, 235] on div "next image" at bounding box center [1027, 242] width 42 height 463
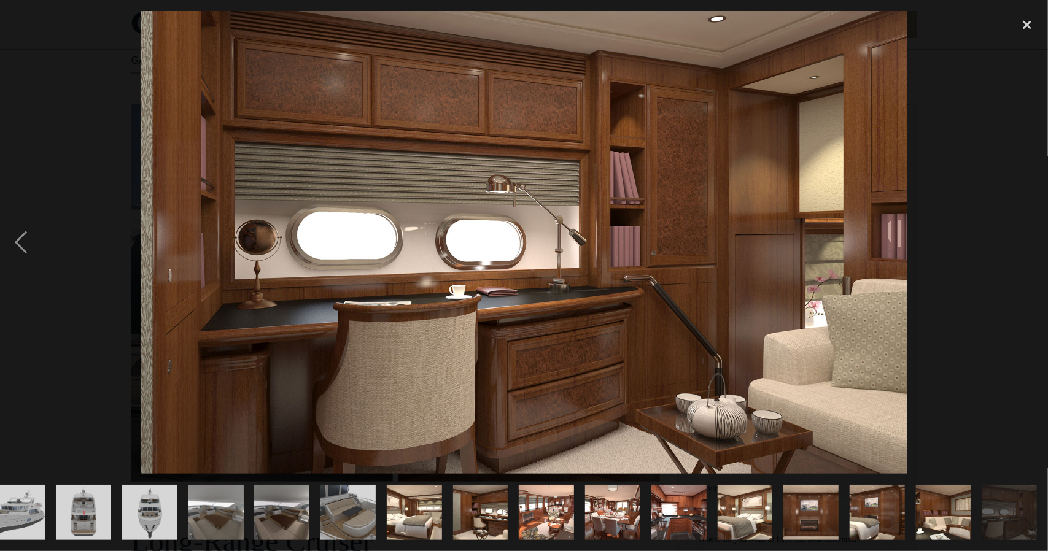
click at [1028, 235] on div "next image" at bounding box center [1027, 242] width 42 height 463
click at [1024, 25] on div "close lightbox" at bounding box center [1027, 24] width 42 height 27
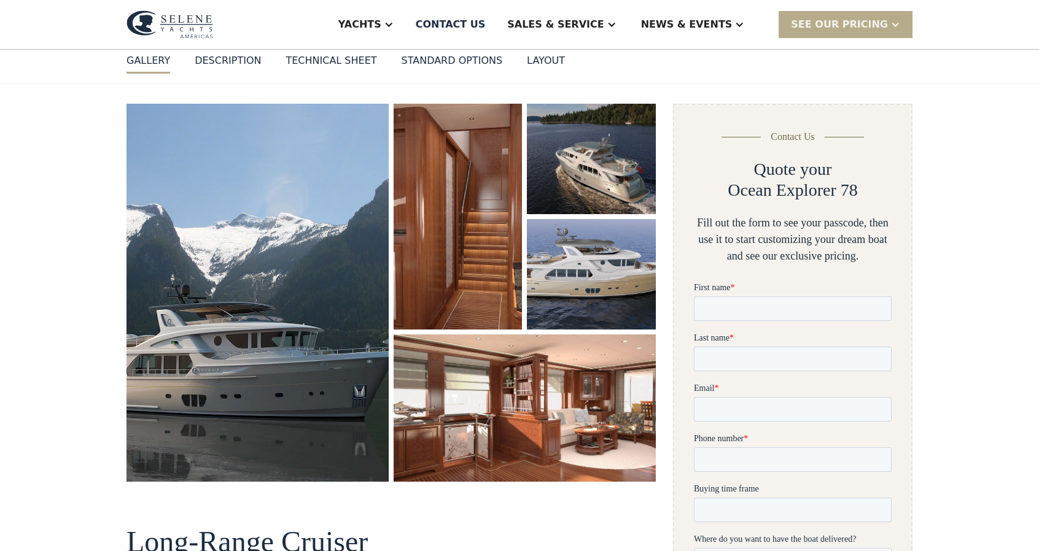
scroll to position [0, 0]
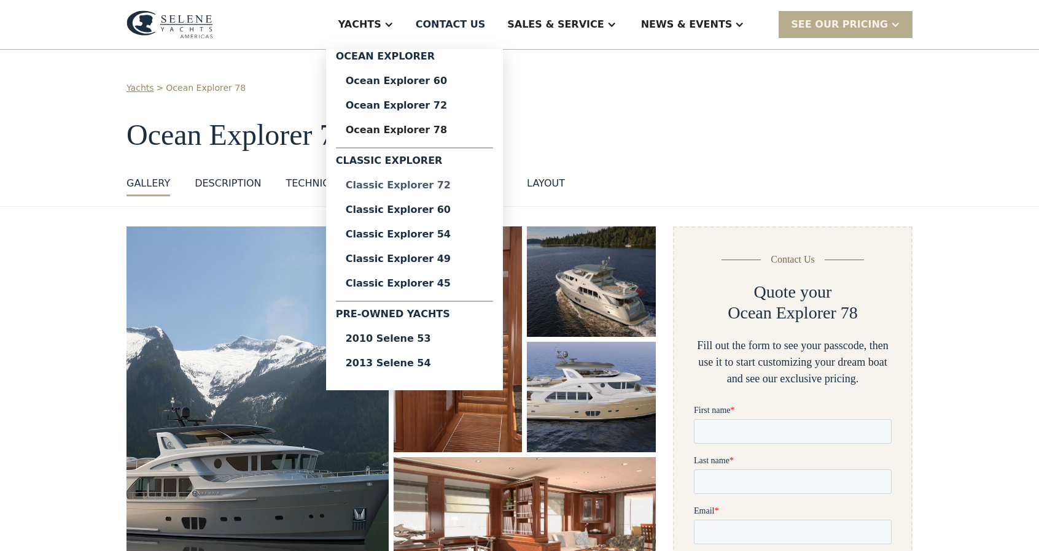
click at [433, 184] on div "Classic Explorer 72" at bounding box center [415, 185] width 138 height 10
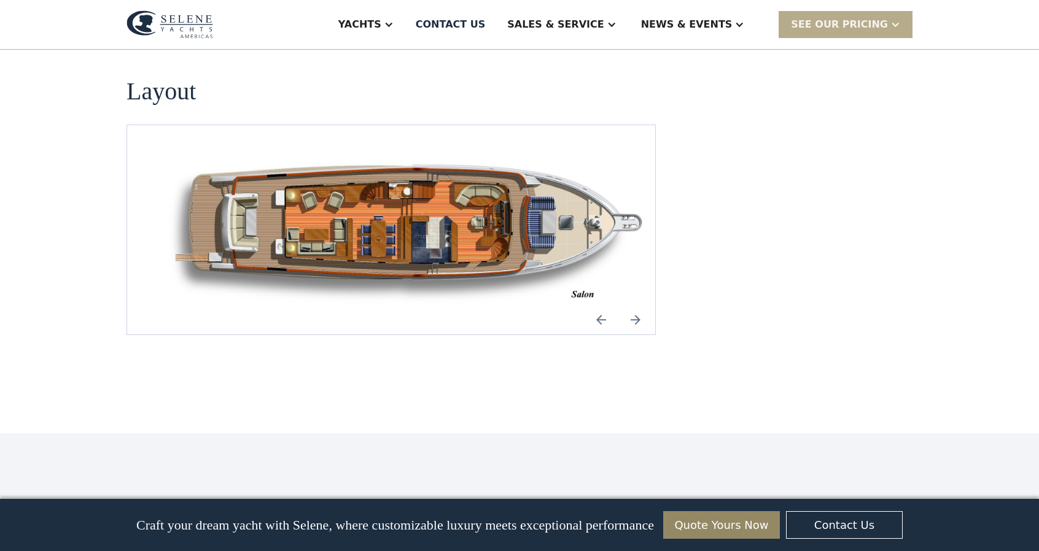
scroll to position [1656, 0]
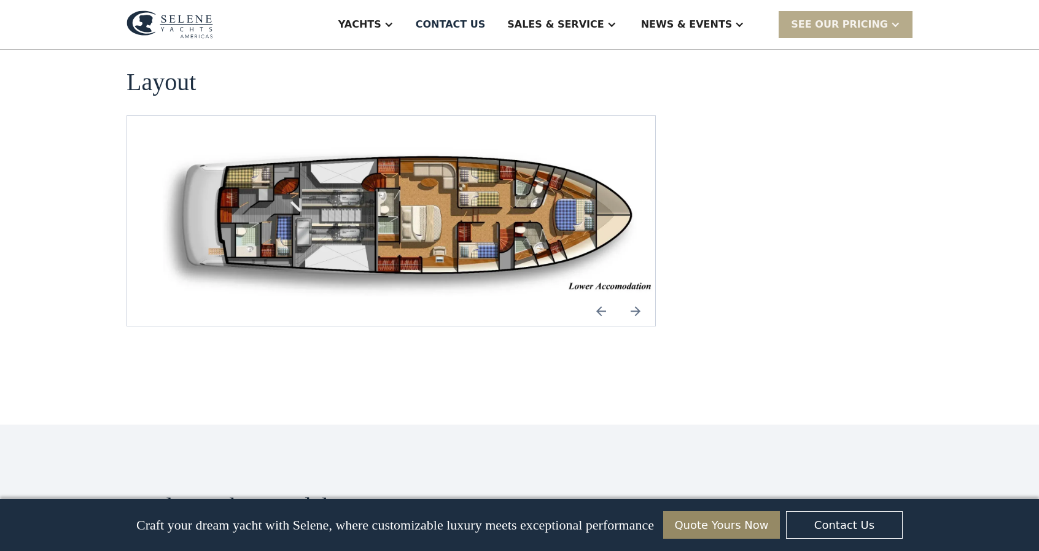
click at [468, 145] on img "open lightbox" at bounding box center [410, 220] width 508 height 151
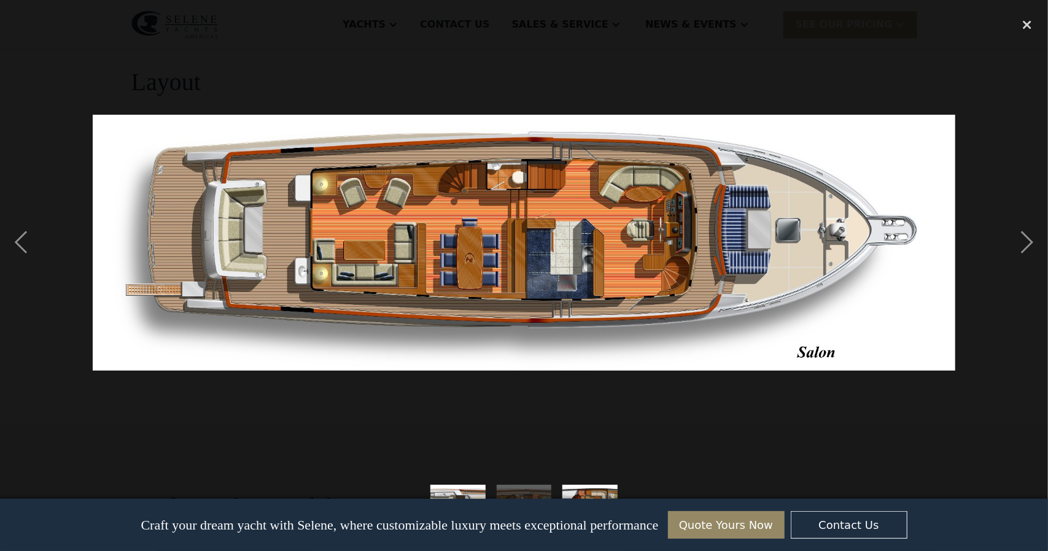
drag, startPoint x: 433, startPoint y: 209, endPoint x: 782, endPoint y: 210, distance: 348.7
click at [782, 210] on div at bounding box center [524, 242] width 1048 height 463
drag, startPoint x: 656, startPoint y: 134, endPoint x: 816, endPoint y: 136, distance: 159.6
click at [816, 136] on img at bounding box center [524, 243] width 863 height 256
drag, startPoint x: 522, startPoint y: 166, endPoint x: 796, endPoint y: 161, distance: 273.8
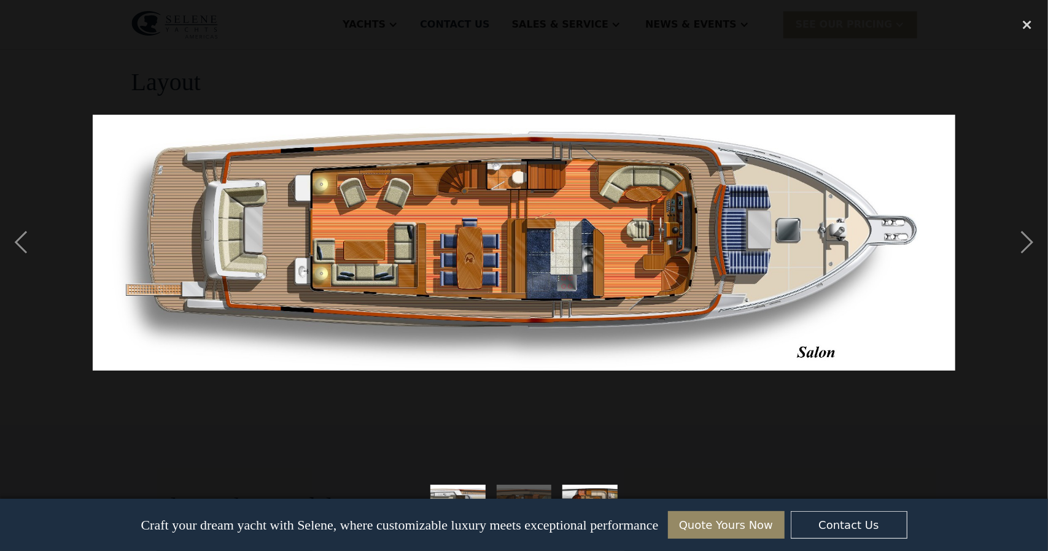
click at [793, 162] on div at bounding box center [524, 242] width 1048 height 463
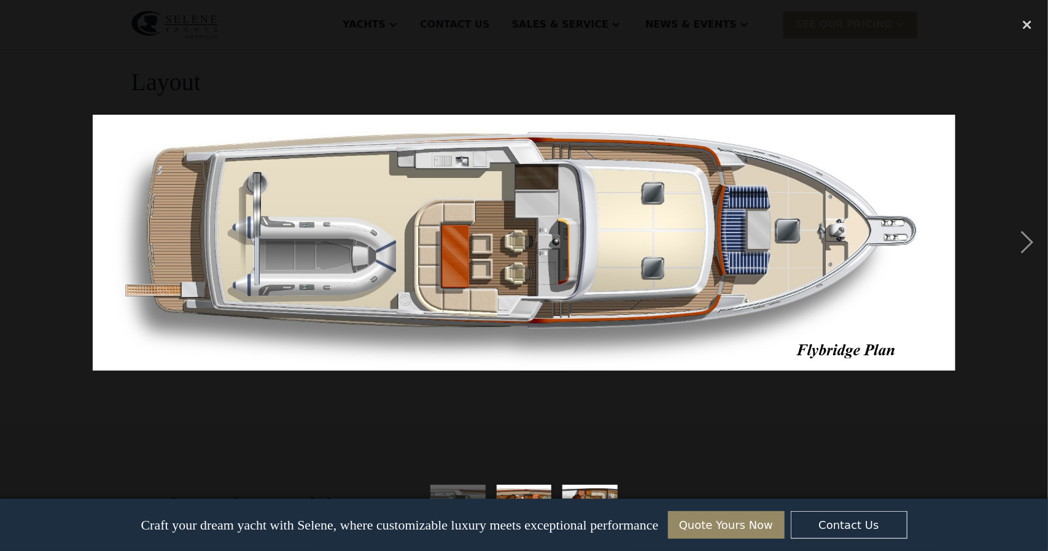
drag, startPoint x: 444, startPoint y: 196, endPoint x: 805, endPoint y: 192, distance: 361.0
click at [762, 195] on div at bounding box center [524, 242] width 1048 height 463
click at [756, 50] on div at bounding box center [524, 242] width 1048 height 463
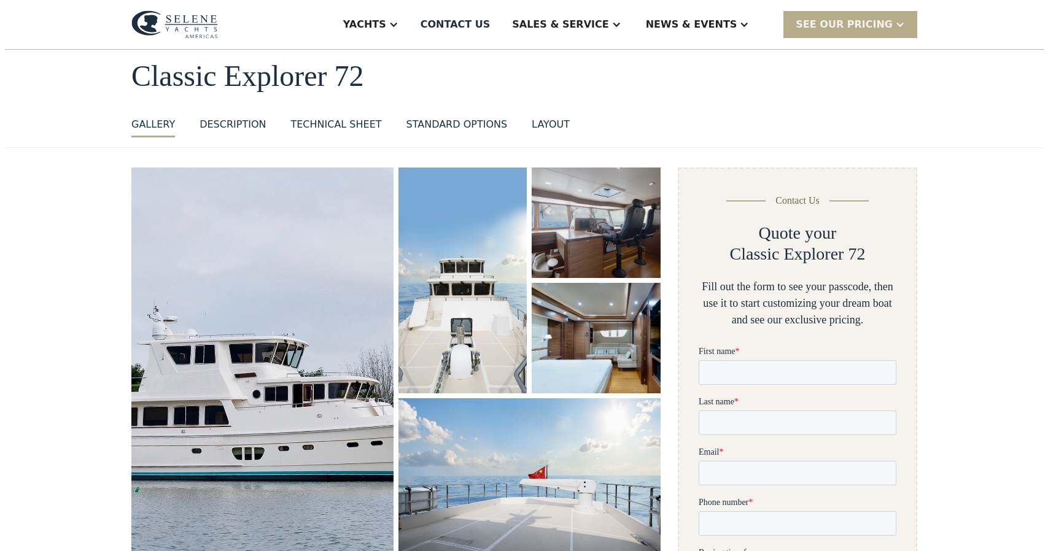
scroll to position [61, 0]
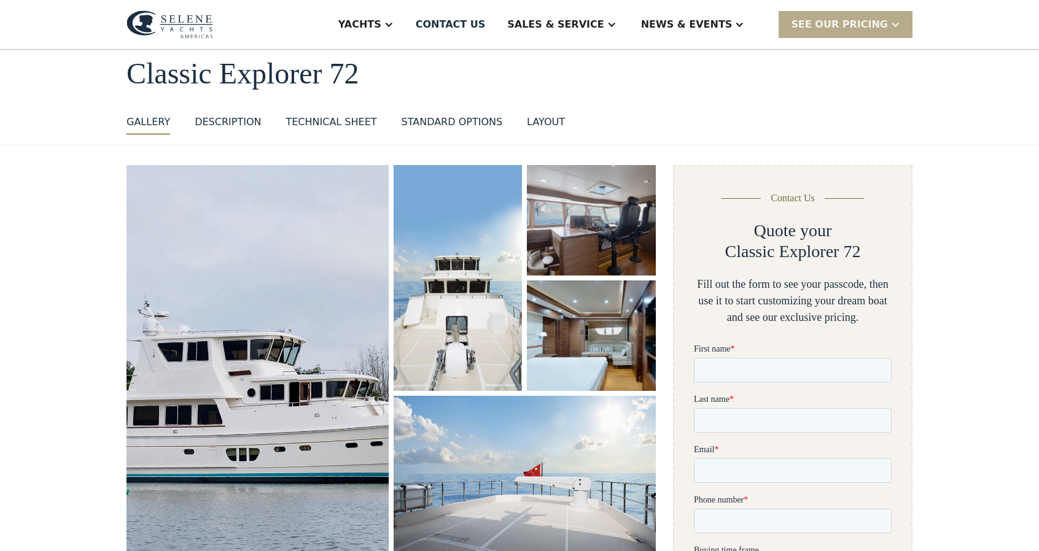
click at [363, 219] on img "open lightbox" at bounding box center [257, 368] width 273 height 422
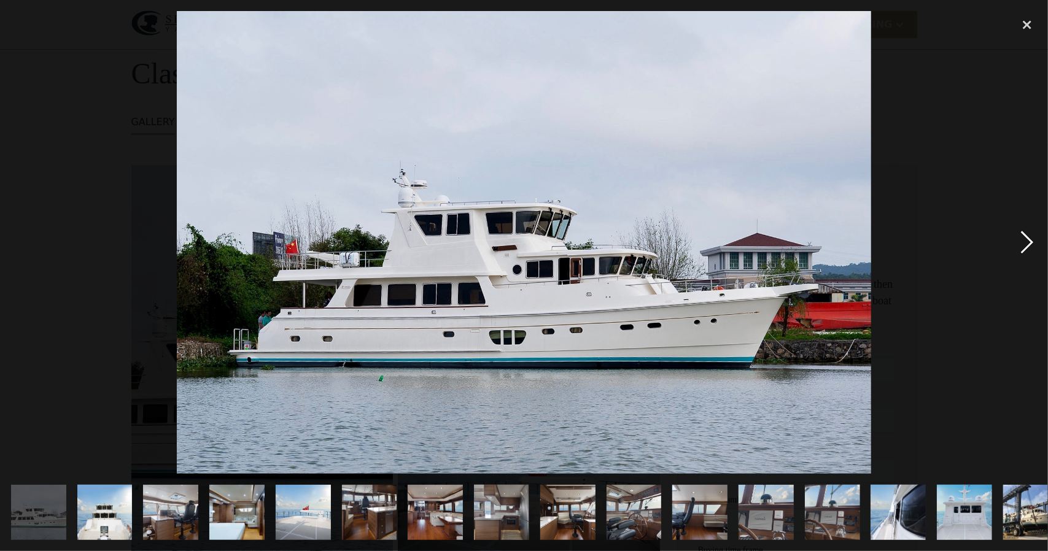
click at [1027, 242] on div "next image" at bounding box center [1027, 242] width 42 height 463
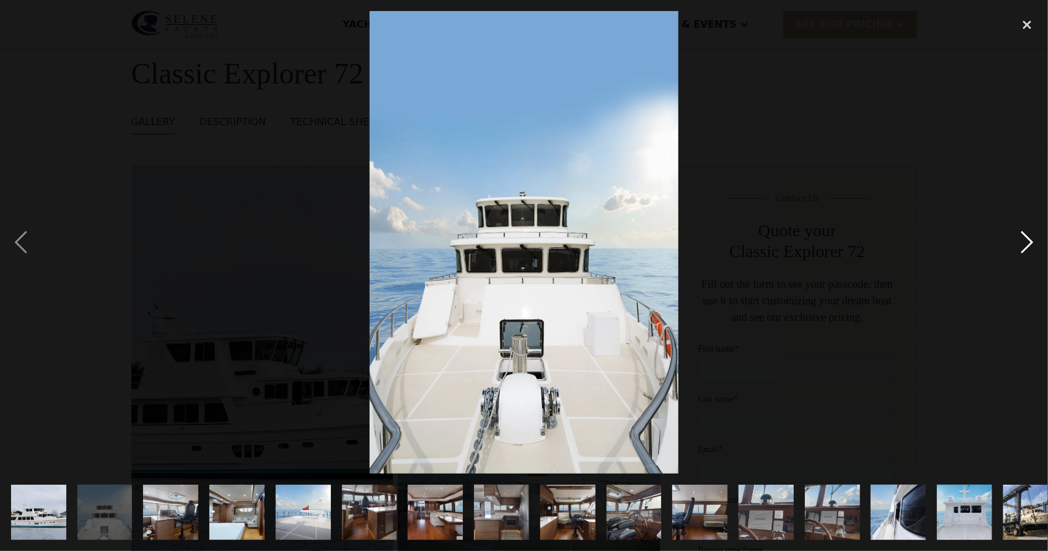
click at [1027, 242] on div "next image" at bounding box center [1027, 242] width 42 height 463
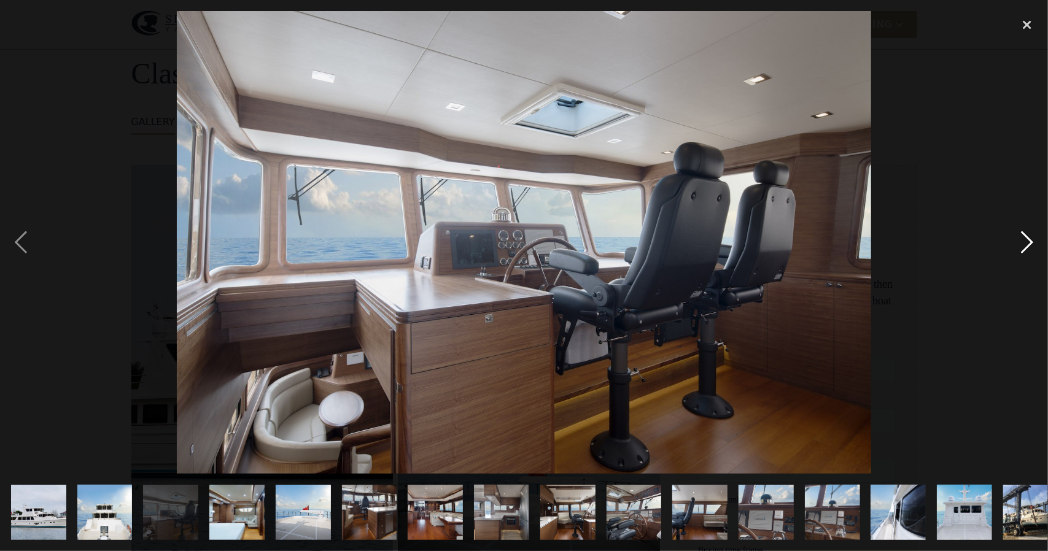
click at [1027, 242] on div "next image" at bounding box center [1027, 242] width 42 height 463
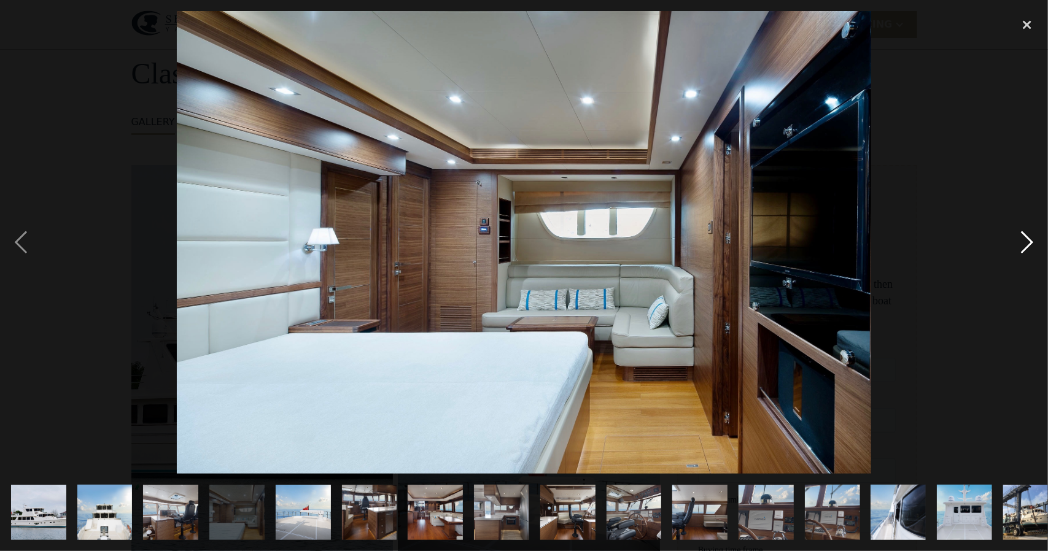
click at [1027, 242] on div "next image" at bounding box center [1027, 242] width 42 height 463
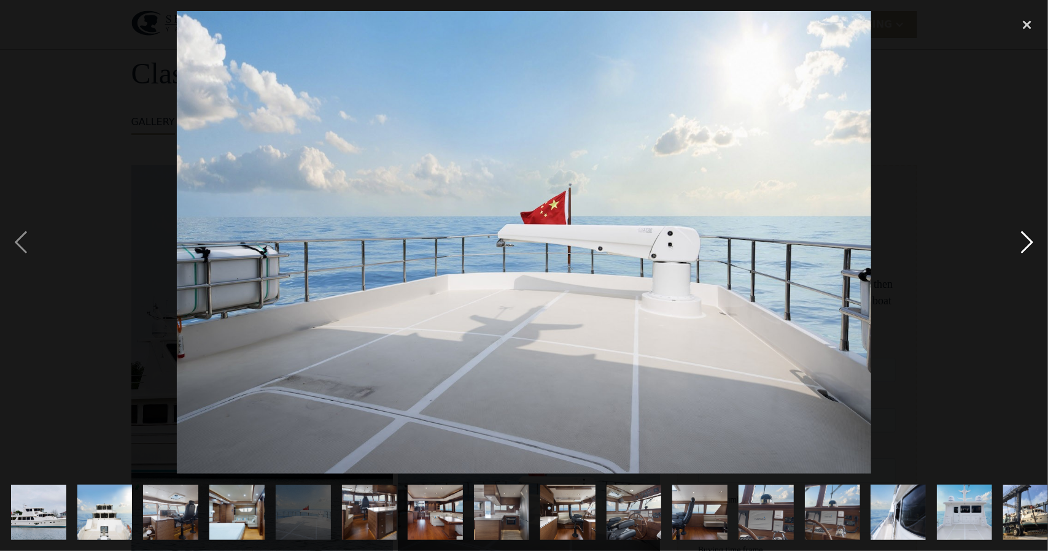
click at [1027, 242] on div "next image" at bounding box center [1027, 242] width 42 height 463
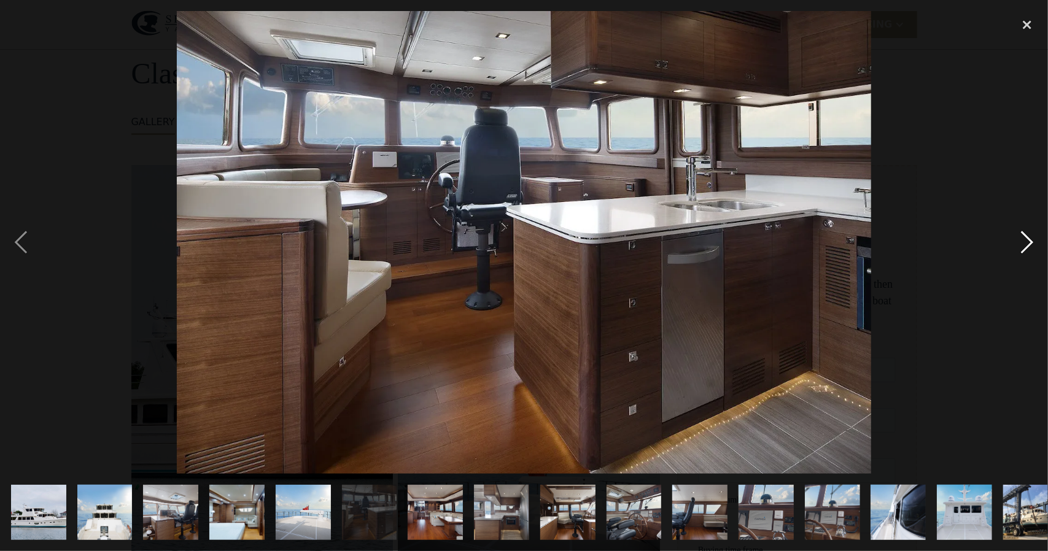
click at [1027, 242] on div "next image" at bounding box center [1027, 242] width 42 height 463
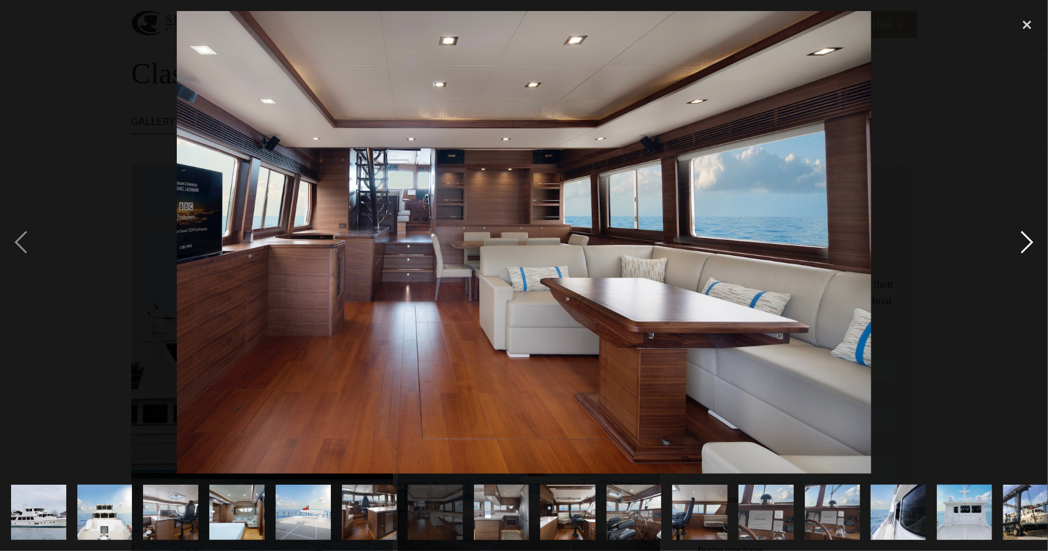
click at [1027, 242] on div "next image" at bounding box center [1027, 242] width 42 height 463
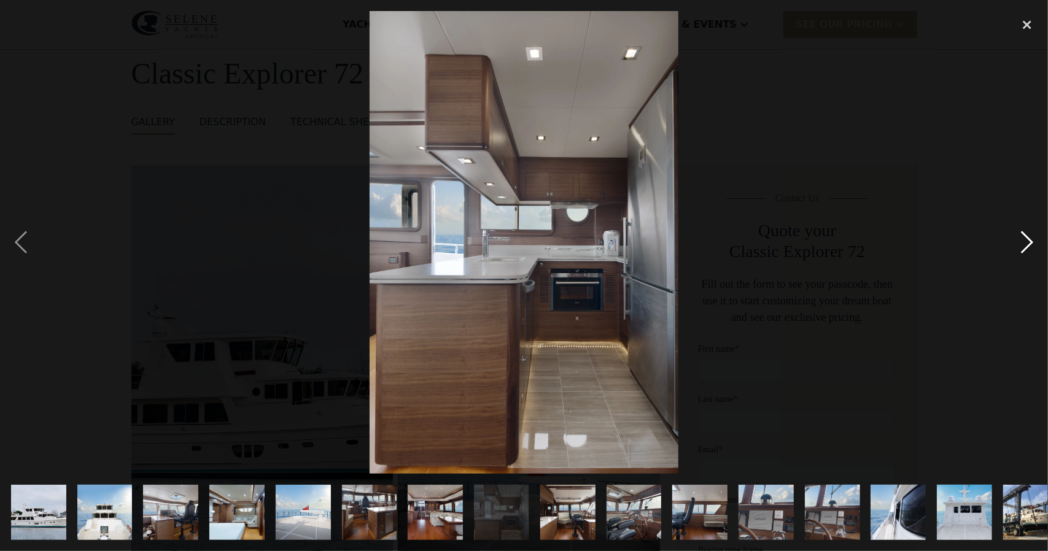
click at [1027, 242] on div "next image" at bounding box center [1027, 242] width 42 height 463
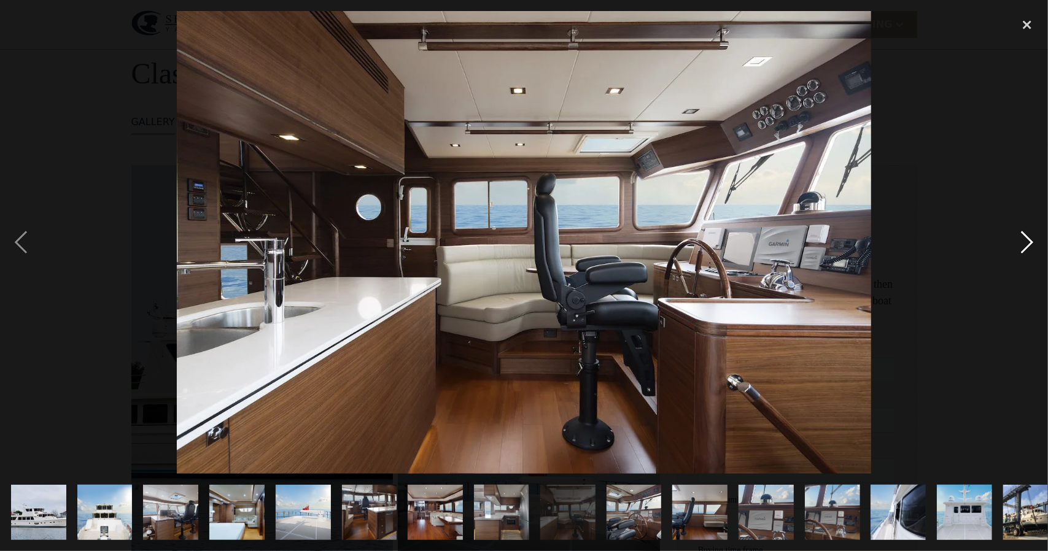
click at [1027, 242] on div "next image" at bounding box center [1027, 242] width 42 height 463
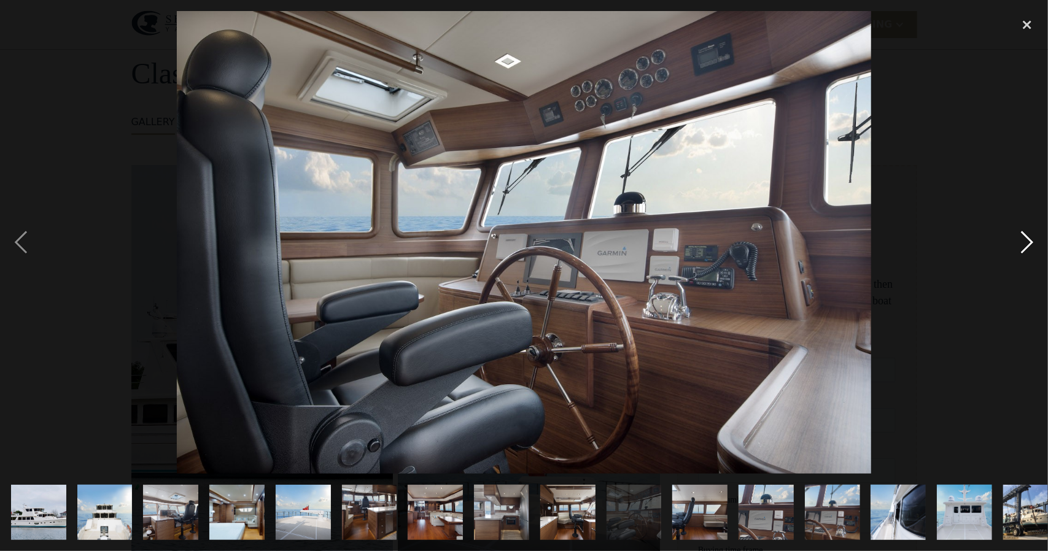
click at [1027, 242] on div "next image" at bounding box center [1027, 242] width 42 height 463
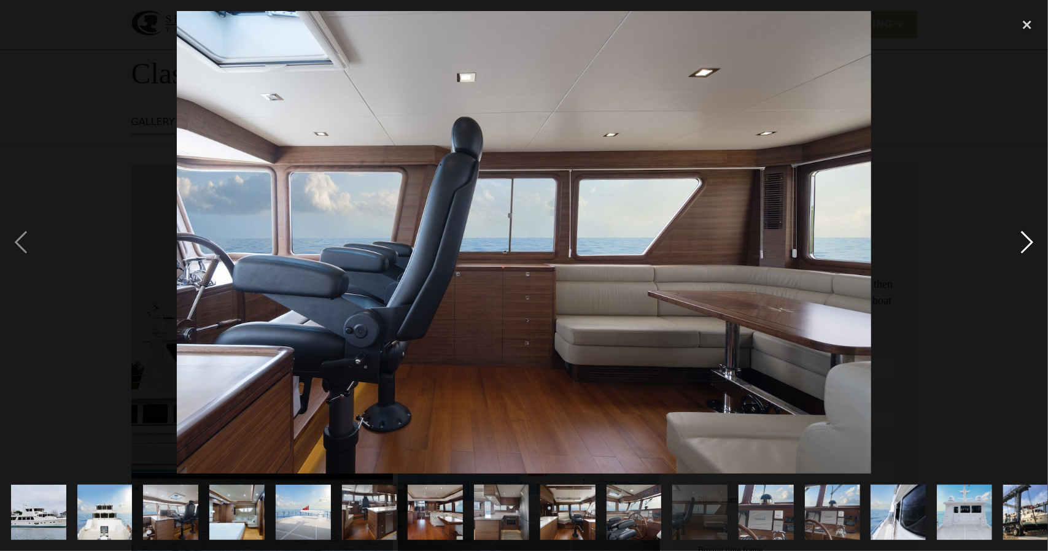
click at [1027, 242] on div "next image" at bounding box center [1027, 242] width 42 height 463
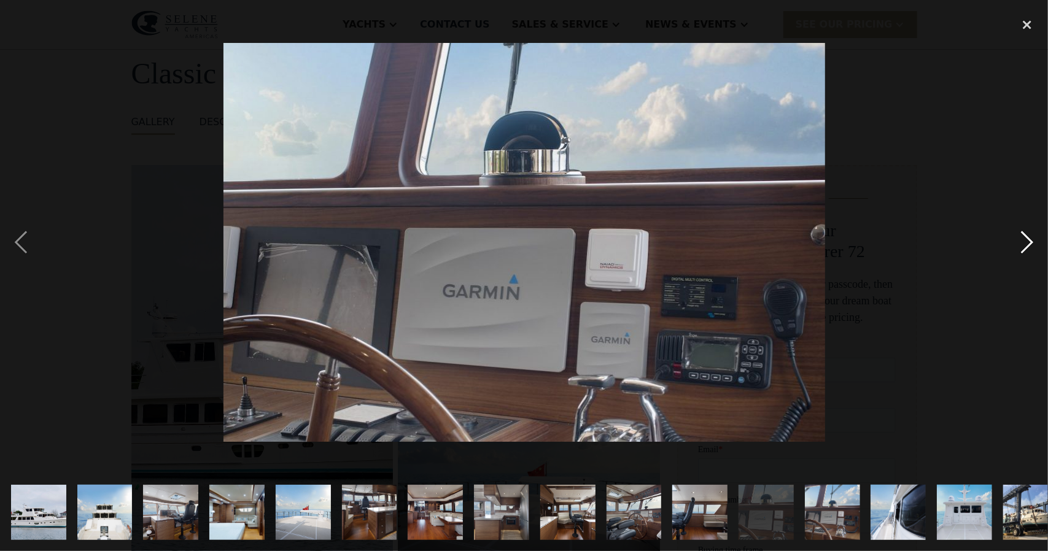
click at [1027, 242] on div "next image" at bounding box center [1027, 242] width 42 height 463
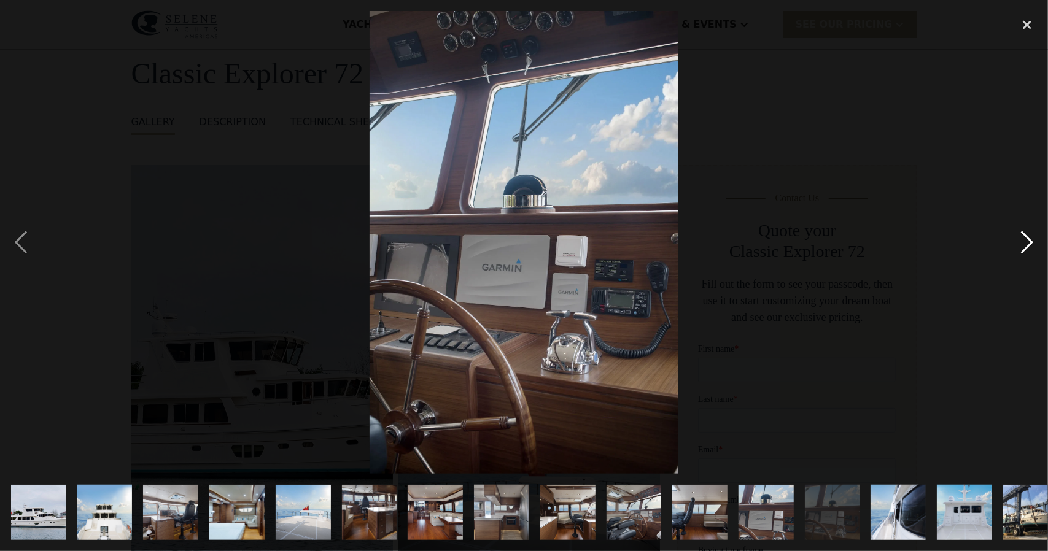
click at [1027, 242] on div "next image" at bounding box center [1027, 242] width 42 height 463
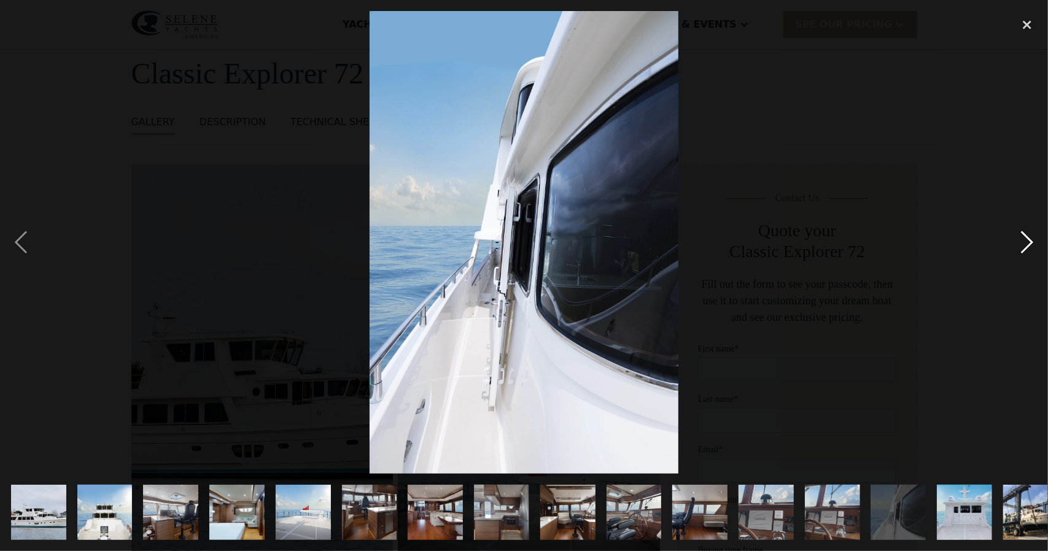
click at [1027, 242] on div "next image" at bounding box center [1027, 242] width 42 height 463
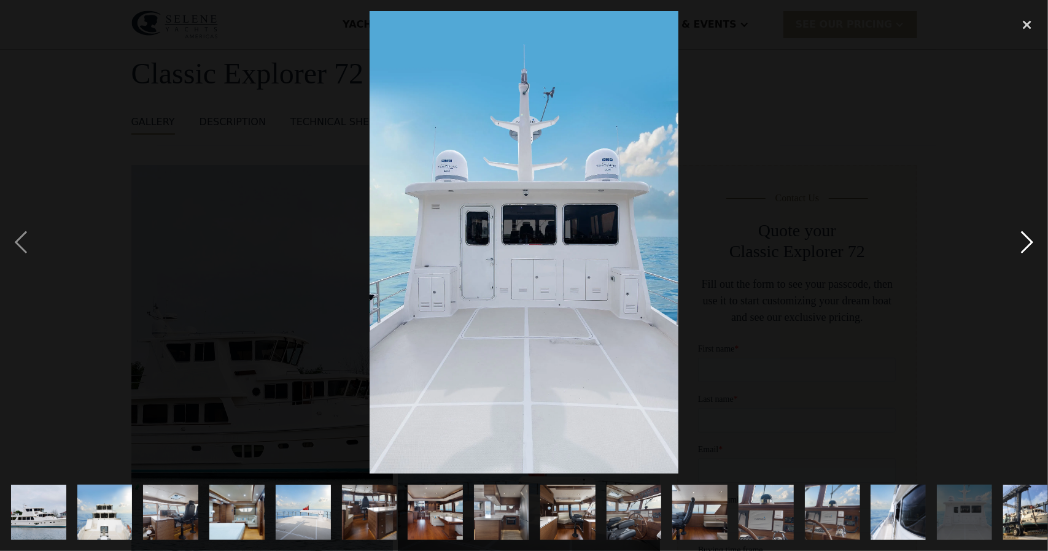
click at [1027, 242] on div "next image" at bounding box center [1027, 242] width 42 height 463
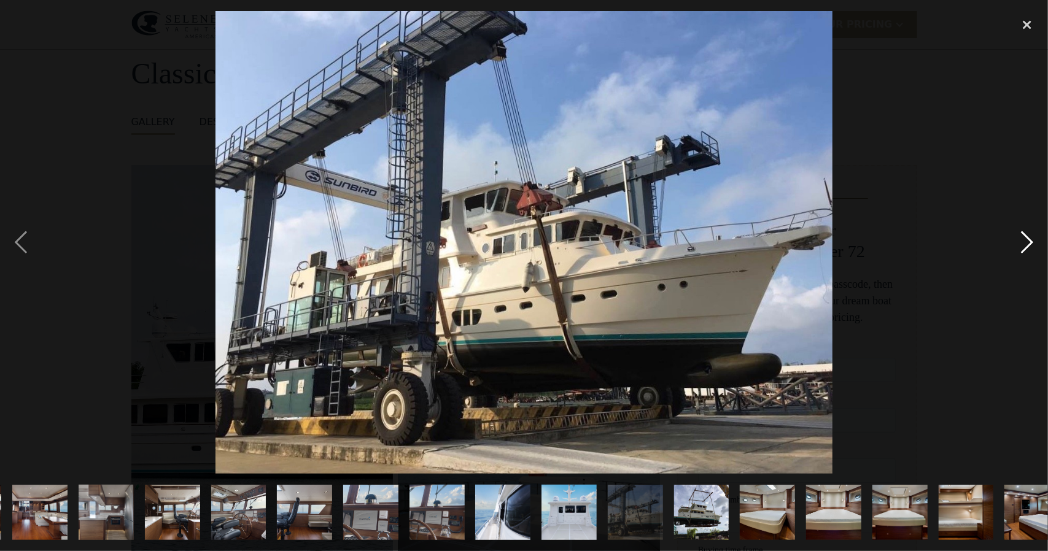
scroll to position [0, 418]
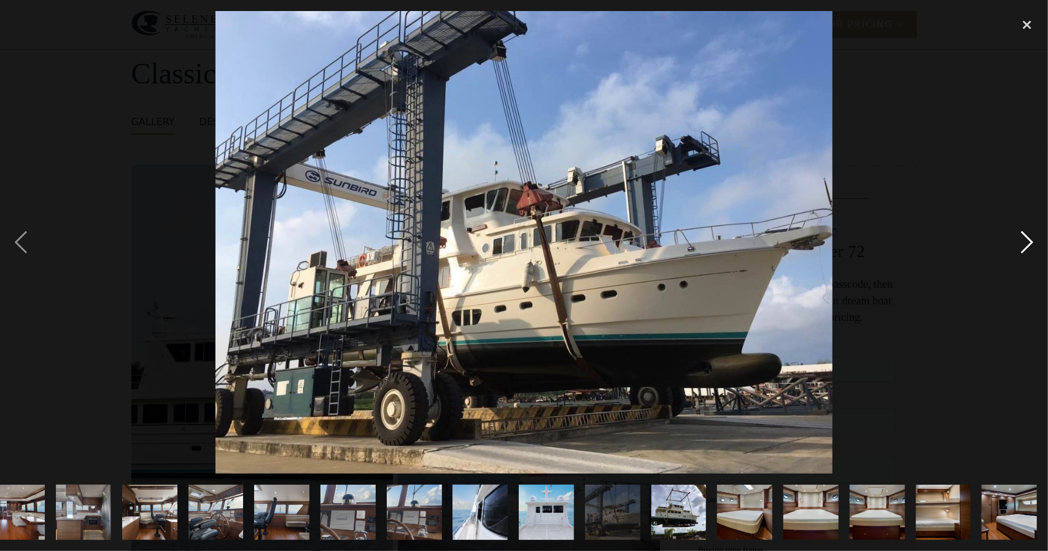
click at [1027, 242] on div "next image" at bounding box center [1027, 242] width 42 height 463
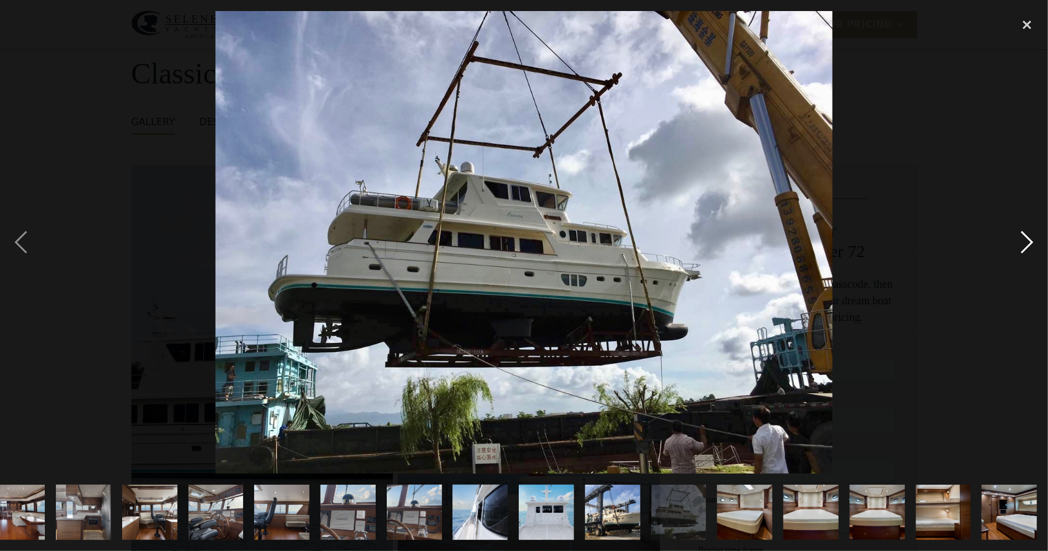
click at [1027, 242] on div "next image" at bounding box center [1027, 242] width 42 height 463
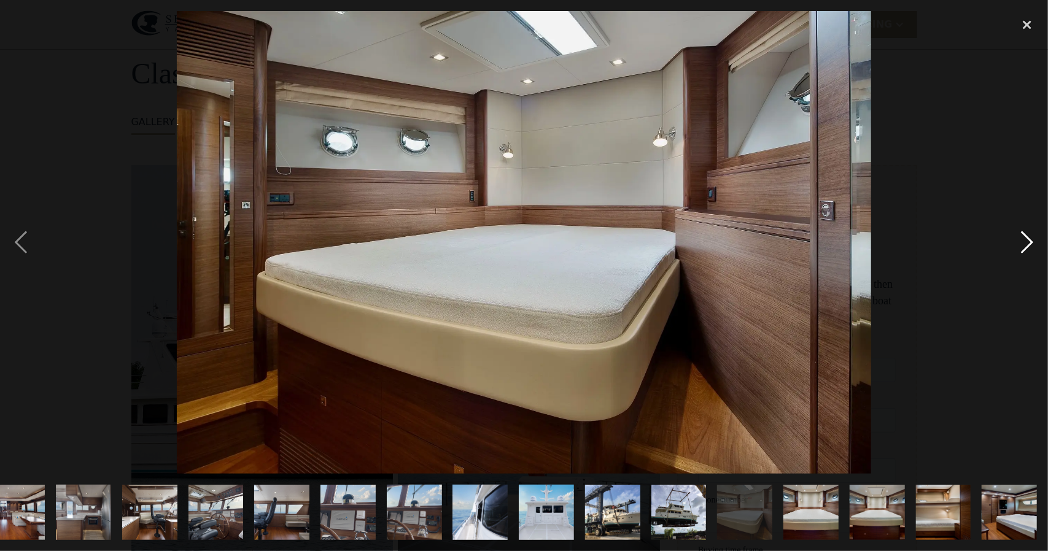
click at [1027, 242] on div "next image" at bounding box center [1027, 242] width 42 height 463
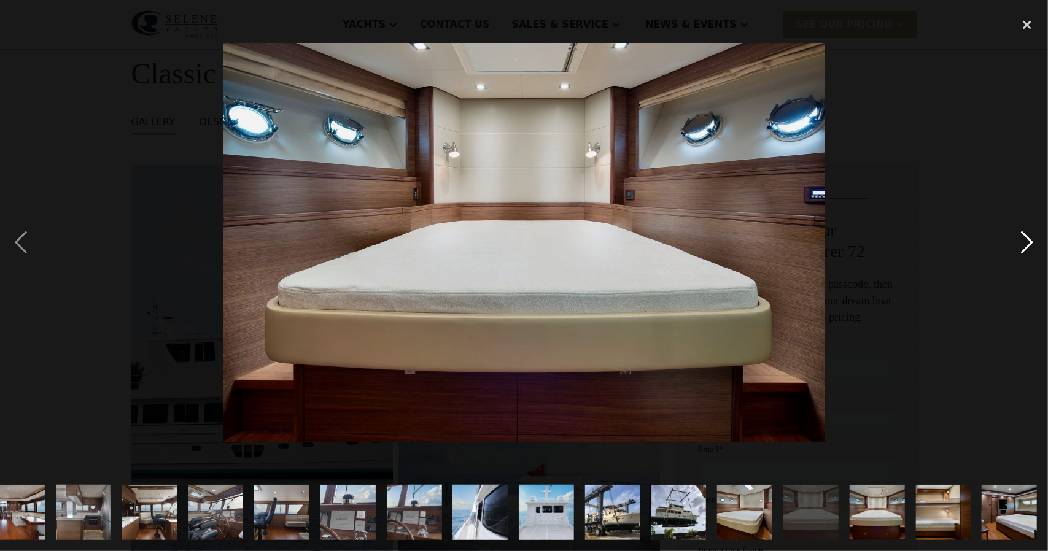
click at [1027, 242] on div "next image" at bounding box center [1027, 242] width 42 height 463
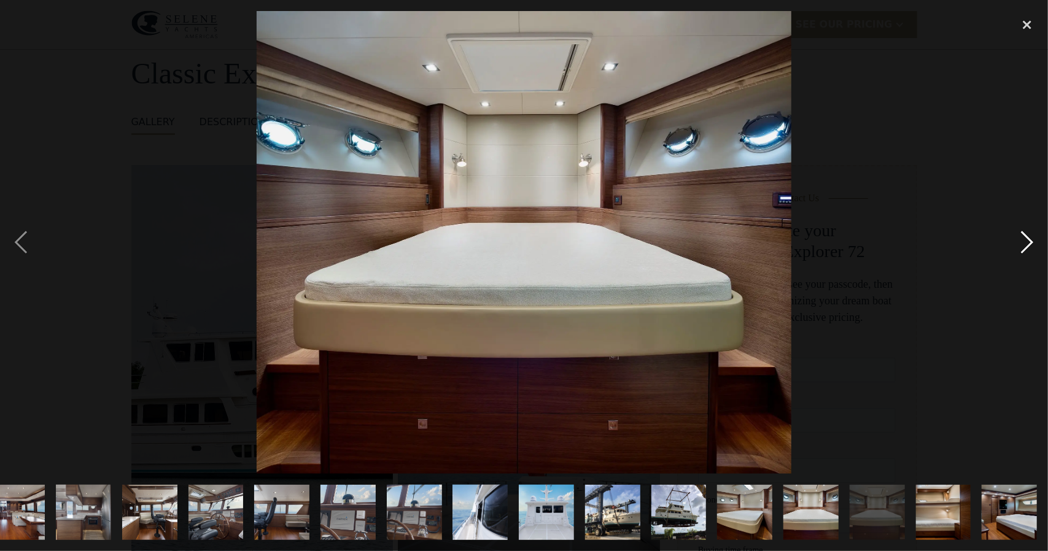
click at [1027, 242] on div "next image" at bounding box center [1027, 242] width 42 height 463
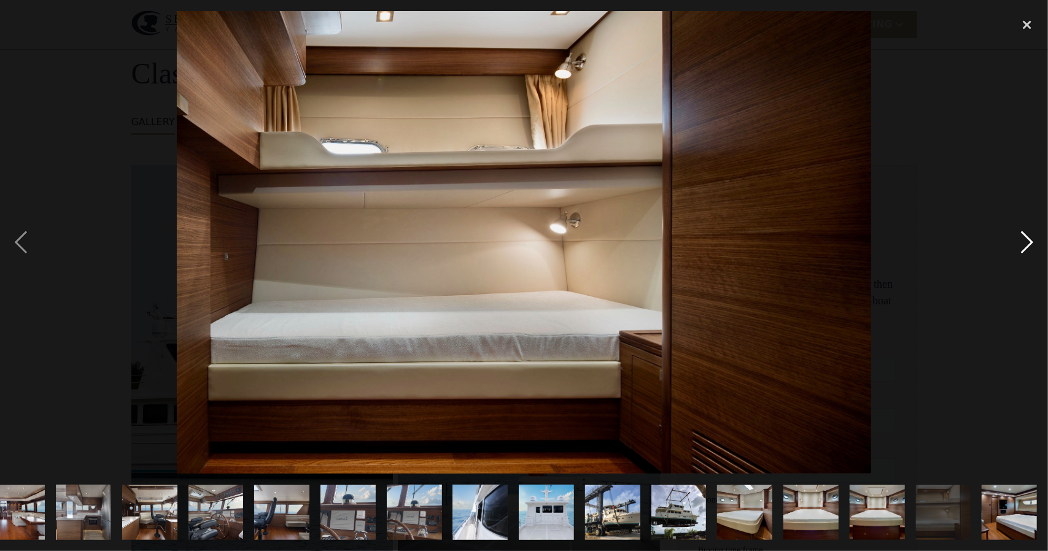
click at [1027, 242] on div "next image" at bounding box center [1027, 242] width 42 height 463
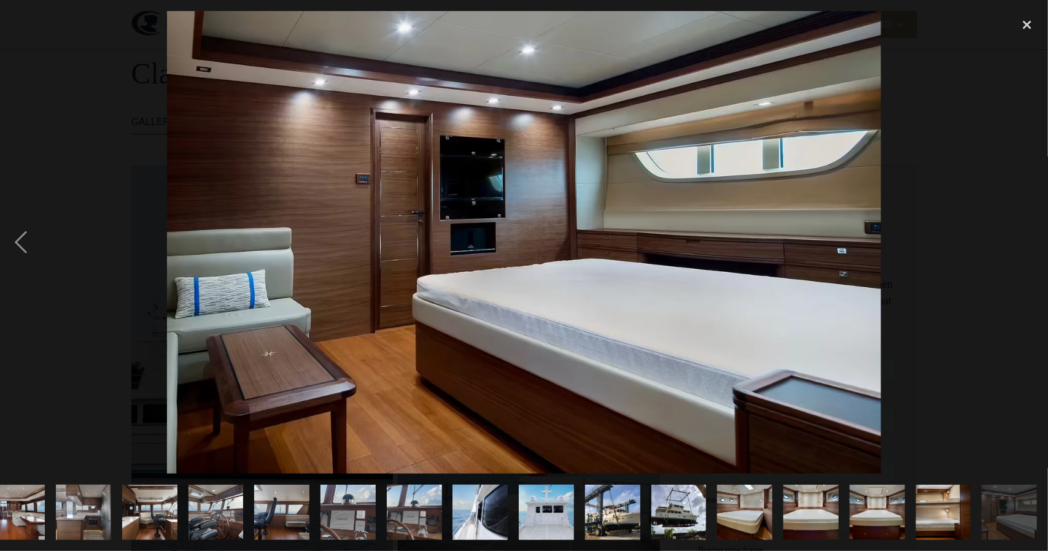
click at [1027, 242] on div "next image" at bounding box center [1027, 242] width 42 height 463
click at [1017, 53] on div "next image" at bounding box center [1027, 242] width 42 height 463
click at [1028, 21] on div "close lightbox" at bounding box center [1027, 24] width 42 height 27
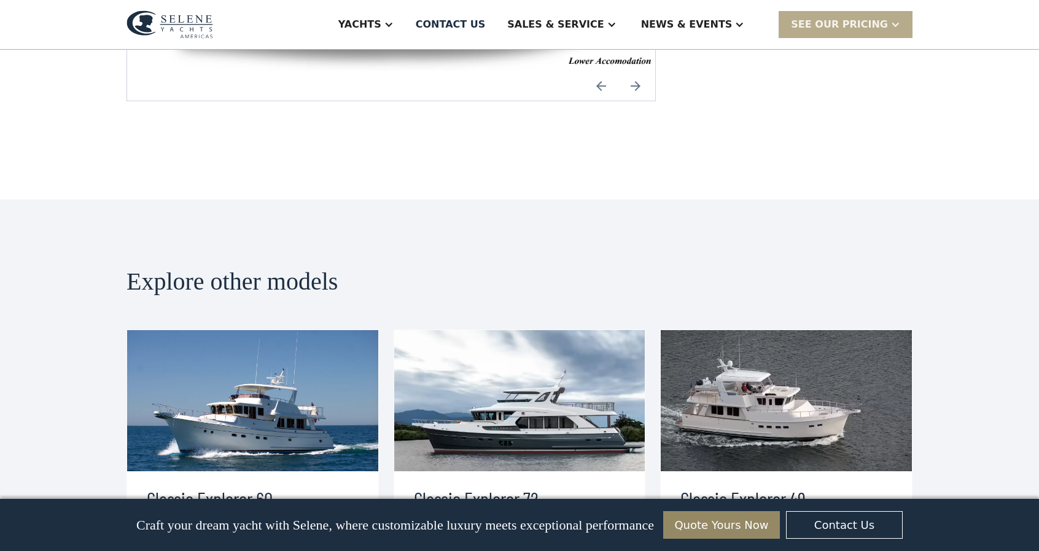
scroll to position [2025, 0]
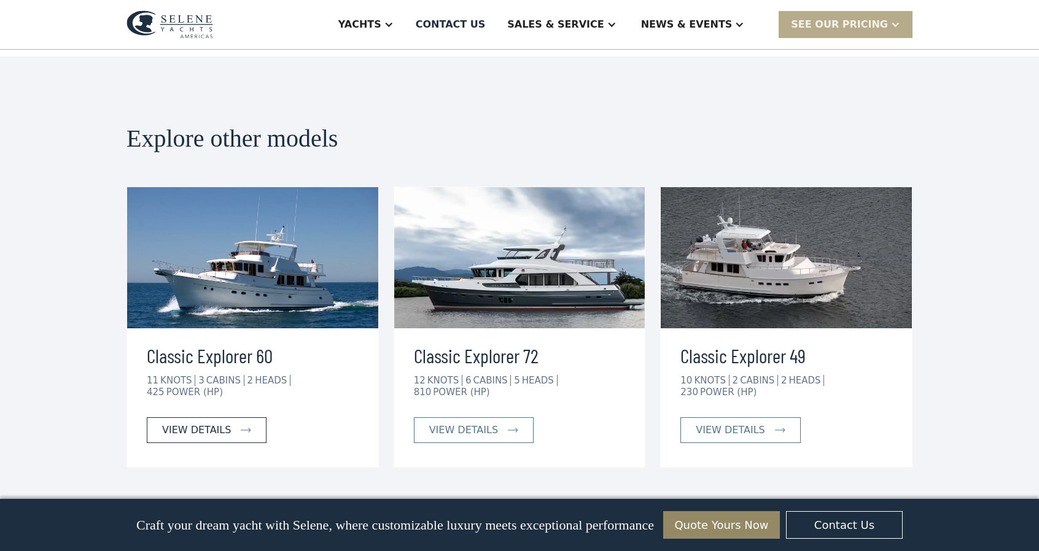
click at [195, 423] on div "view details" at bounding box center [196, 430] width 69 height 15
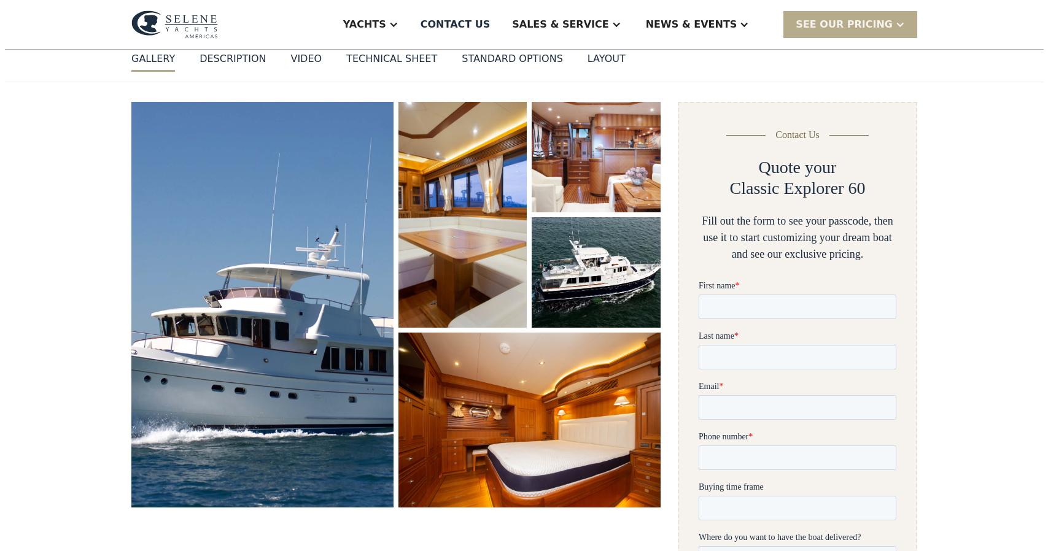
scroll to position [184, 0]
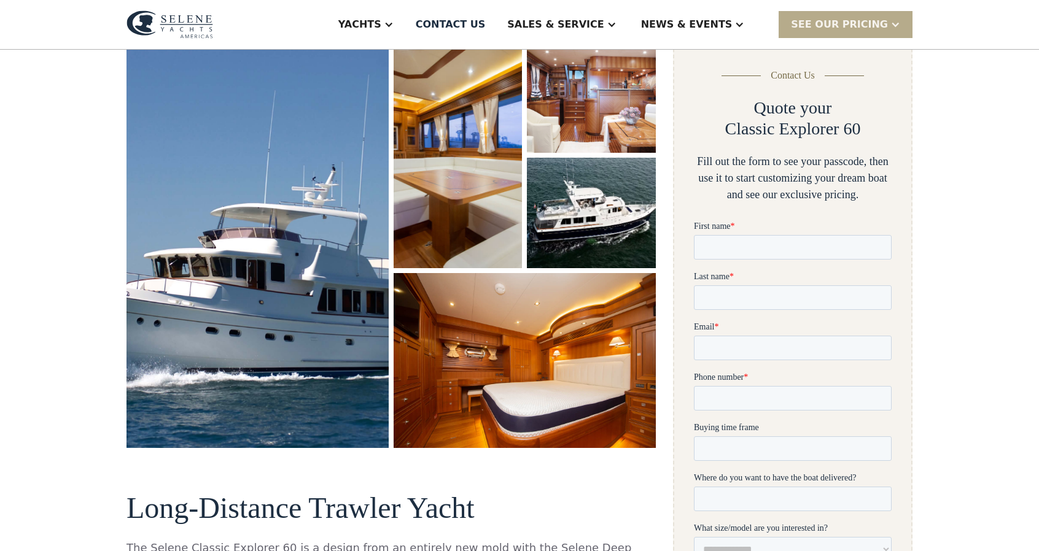
click at [233, 192] on img "open lightbox" at bounding box center [258, 245] width 268 height 414
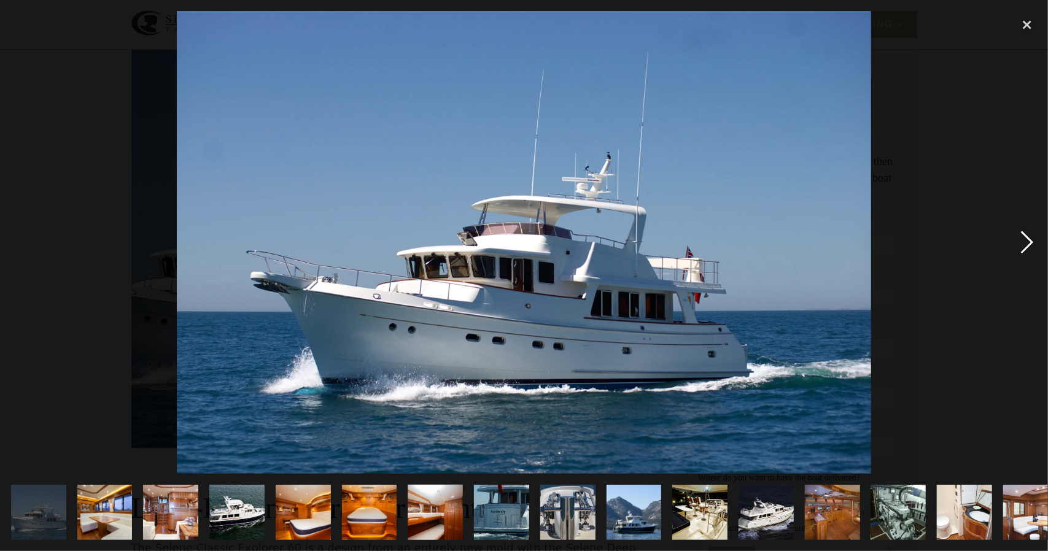
click at [1021, 234] on div "next image" at bounding box center [1027, 242] width 42 height 463
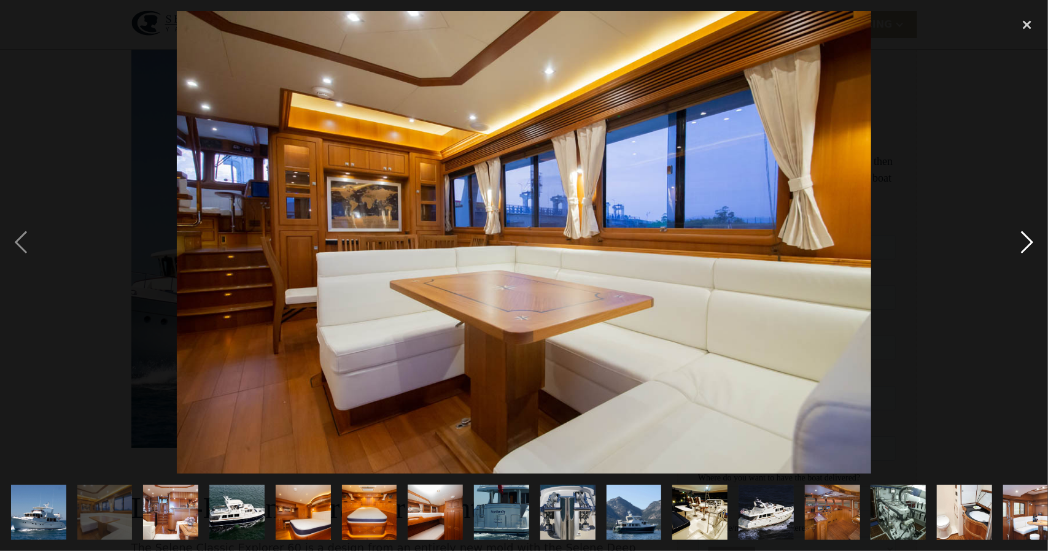
click at [1021, 234] on div "next image" at bounding box center [1027, 242] width 42 height 463
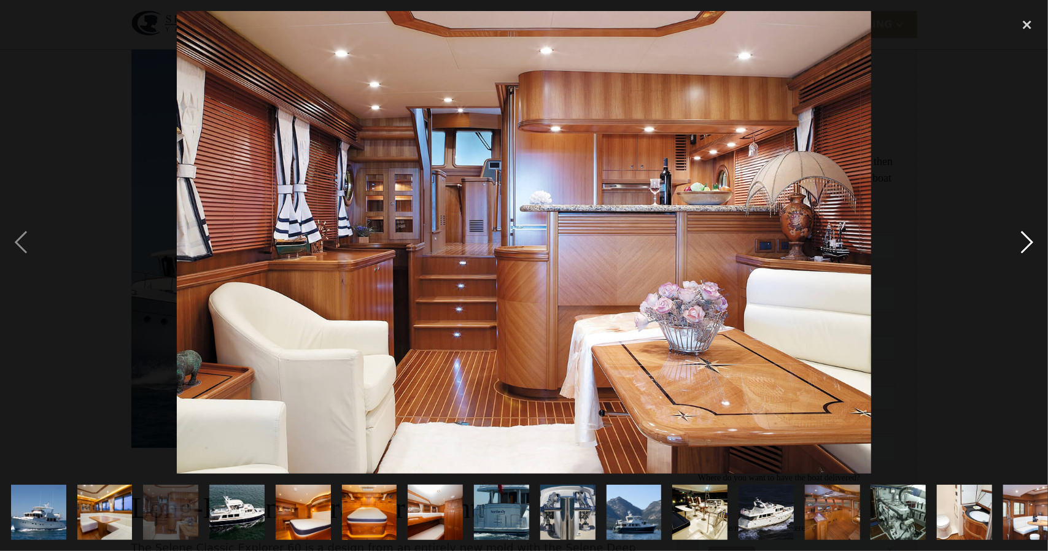
click at [1021, 234] on div "next image" at bounding box center [1027, 242] width 42 height 463
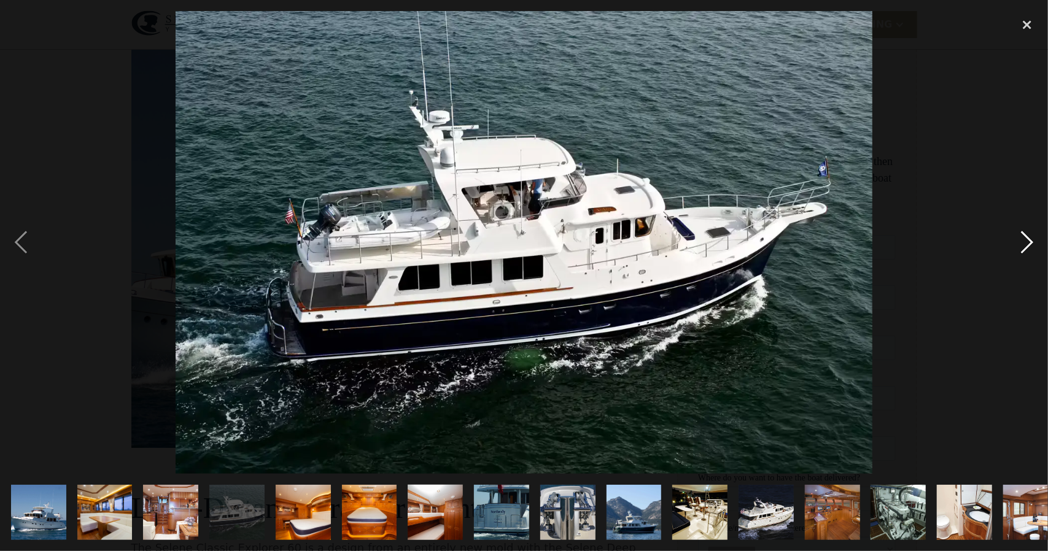
click at [1021, 234] on div "next image" at bounding box center [1027, 242] width 42 height 463
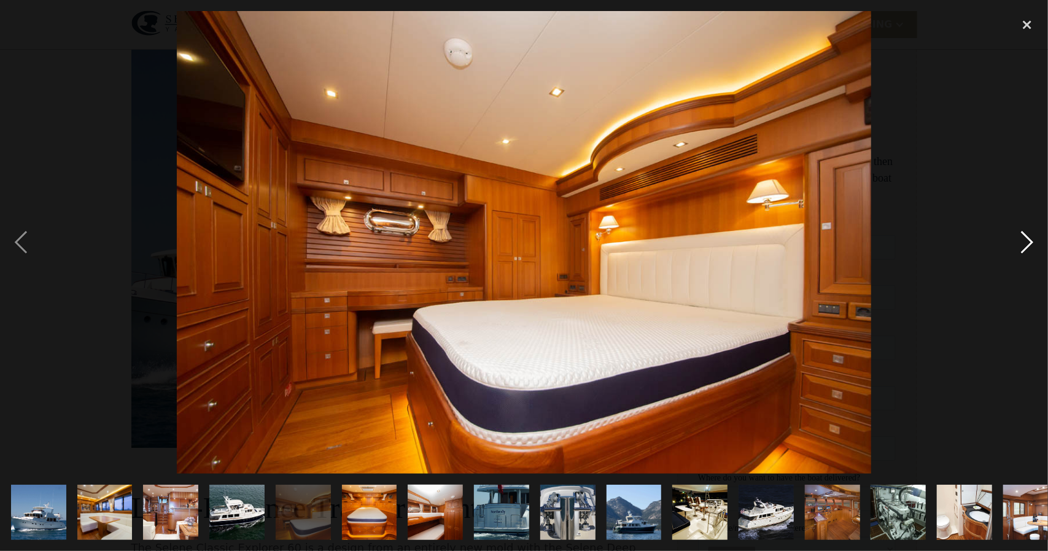
click at [1021, 234] on div "next image" at bounding box center [1027, 242] width 42 height 463
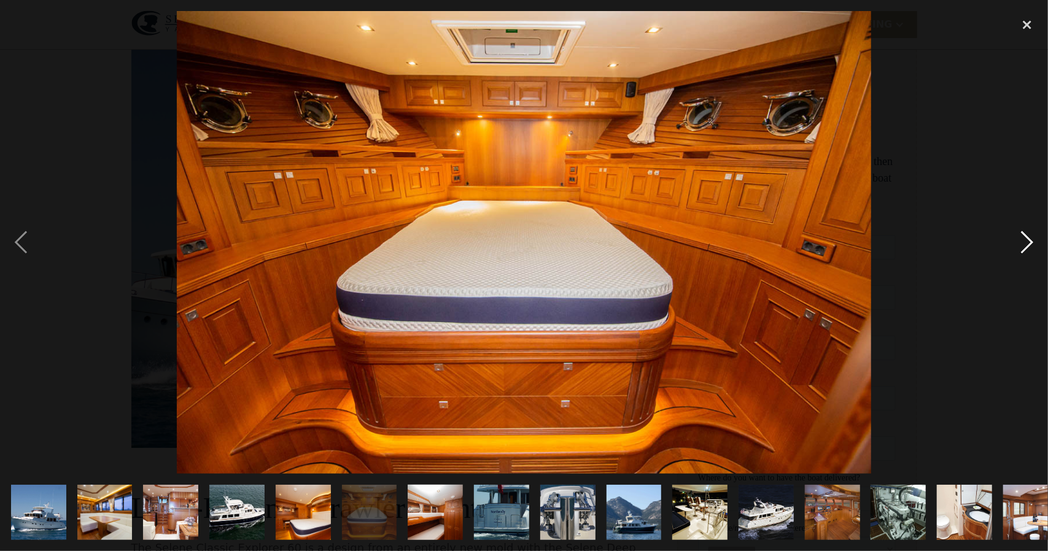
click at [1021, 234] on div "next image" at bounding box center [1027, 242] width 42 height 463
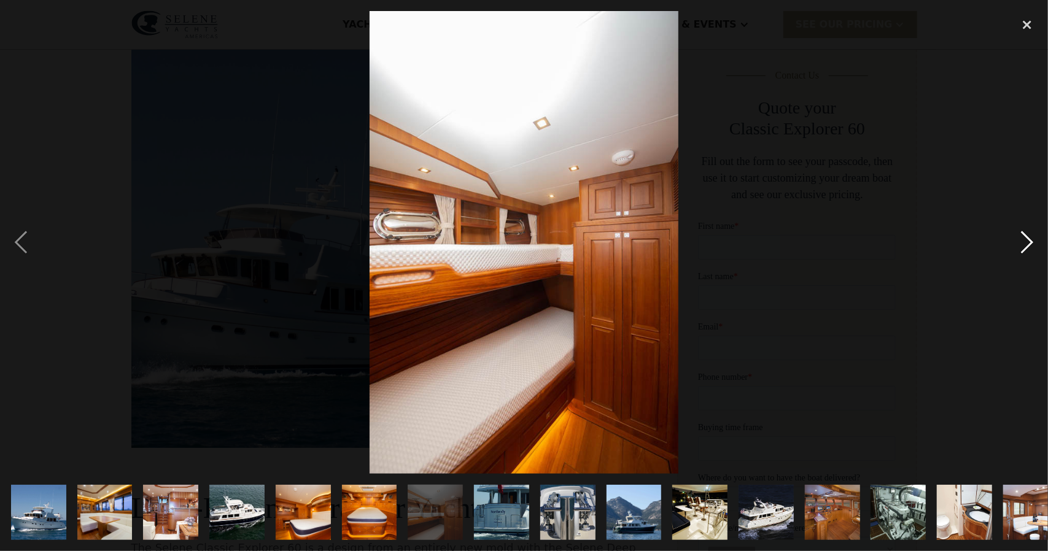
click at [1021, 234] on div "next image" at bounding box center [1027, 242] width 42 height 463
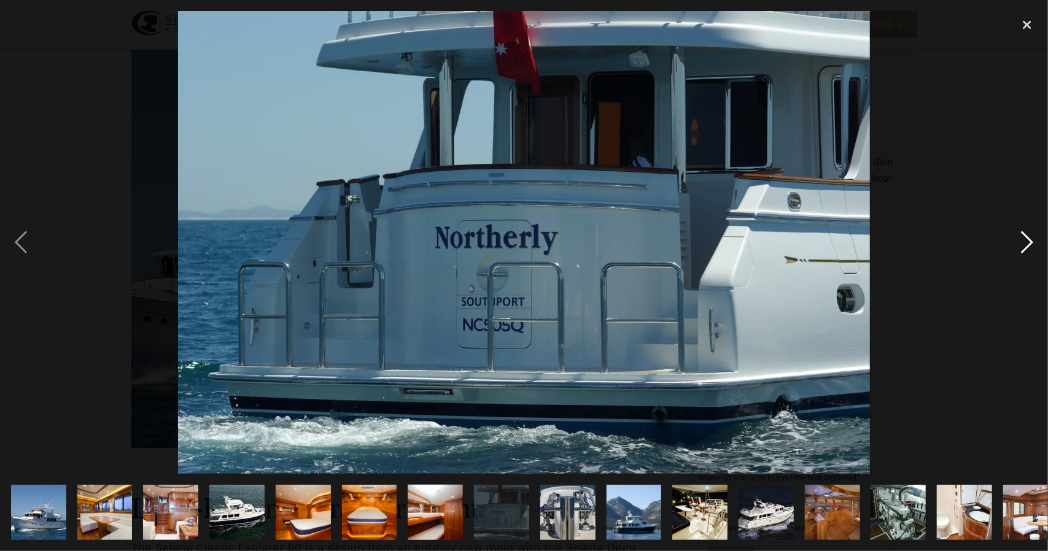
click at [1021, 234] on div "next image" at bounding box center [1027, 242] width 42 height 463
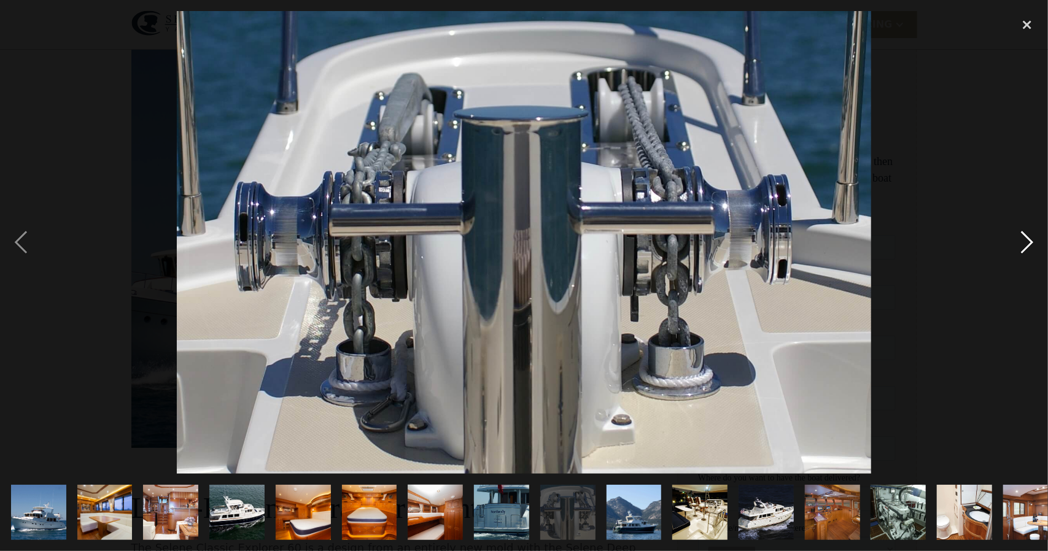
click at [1021, 234] on div "next image" at bounding box center [1027, 242] width 42 height 463
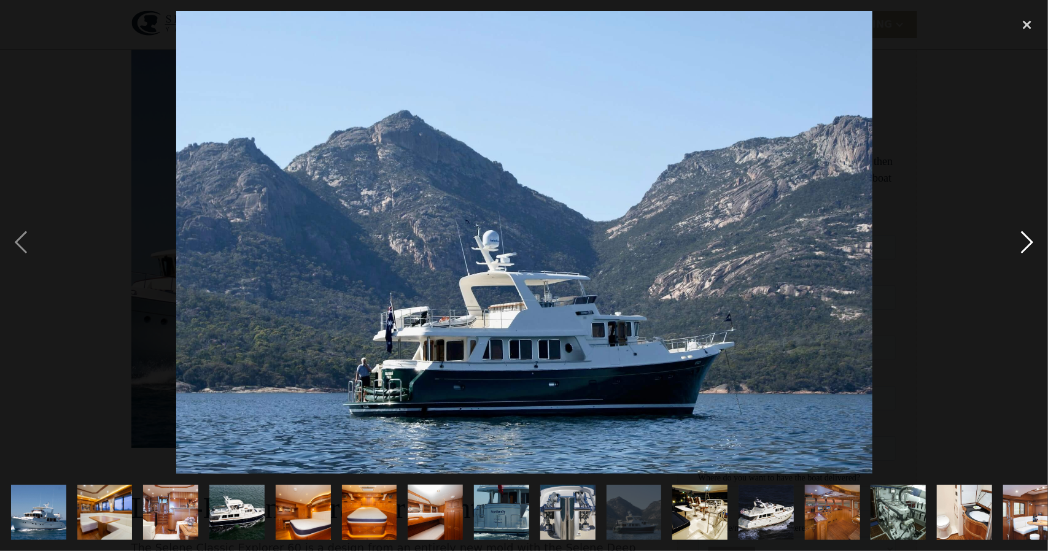
click at [1021, 234] on div "next image" at bounding box center [1027, 242] width 42 height 463
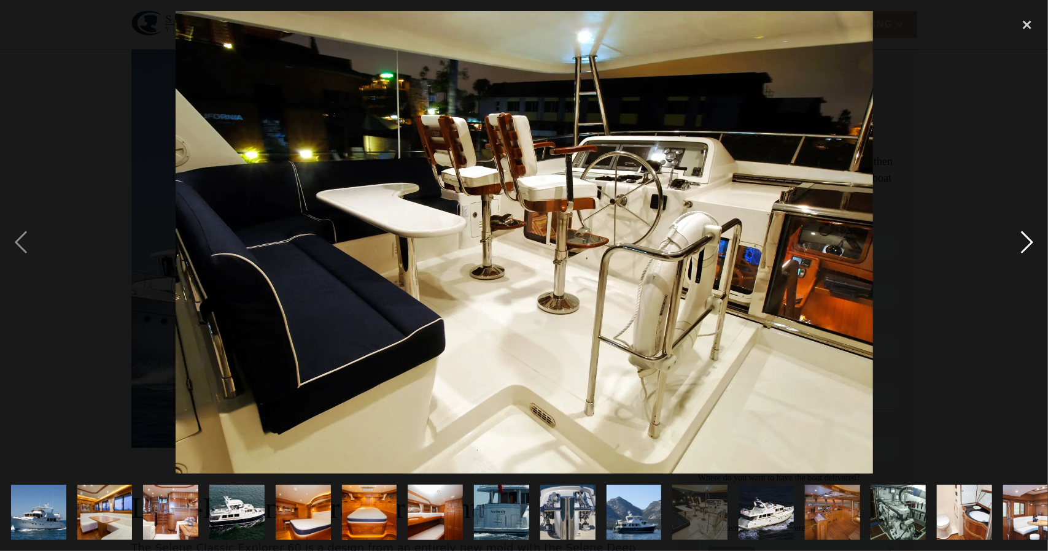
click at [1021, 234] on div "next image" at bounding box center [1027, 242] width 42 height 463
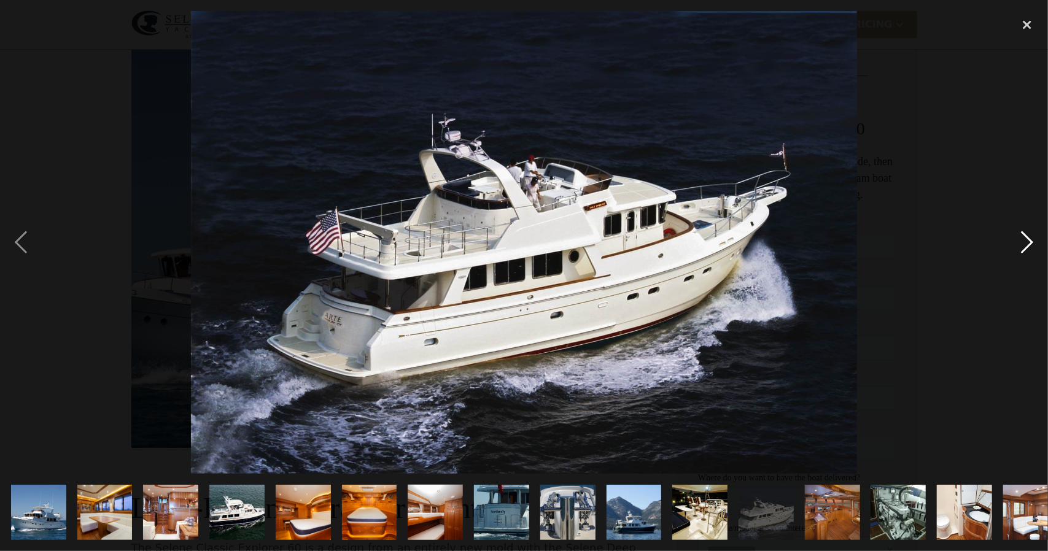
click at [1021, 234] on div "next image" at bounding box center [1027, 242] width 42 height 463
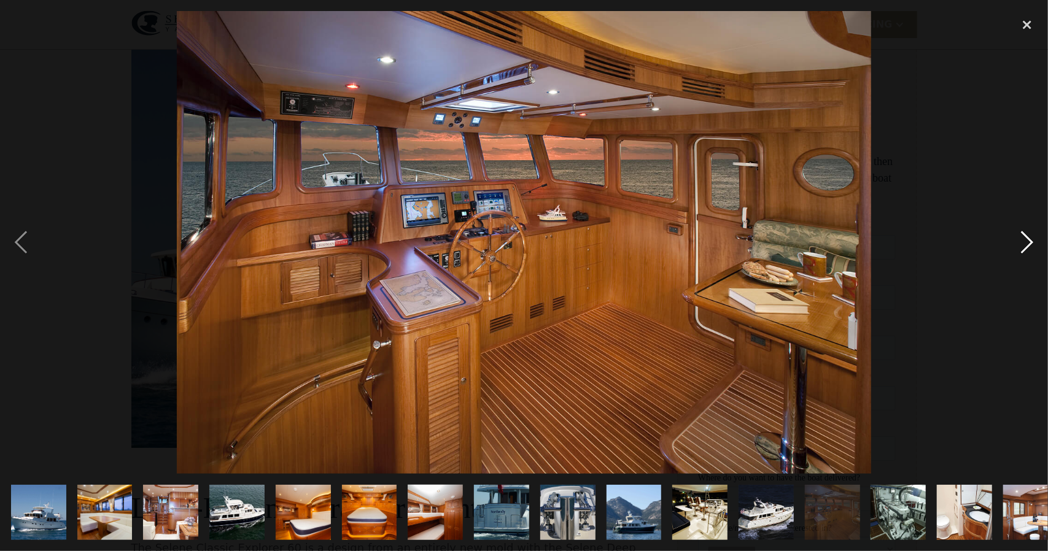
click at [1021, 234] on div "next image" at bounding box center [1027, 242] width 42 height 463
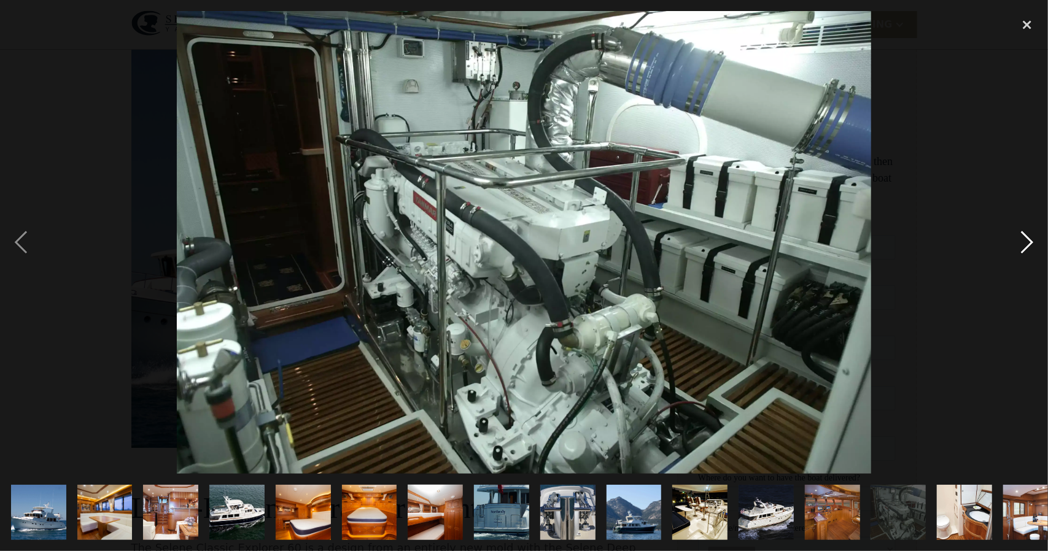
click at [1021, 234] on div "next image" at bounding box center [1027, 242] width 42 height 463
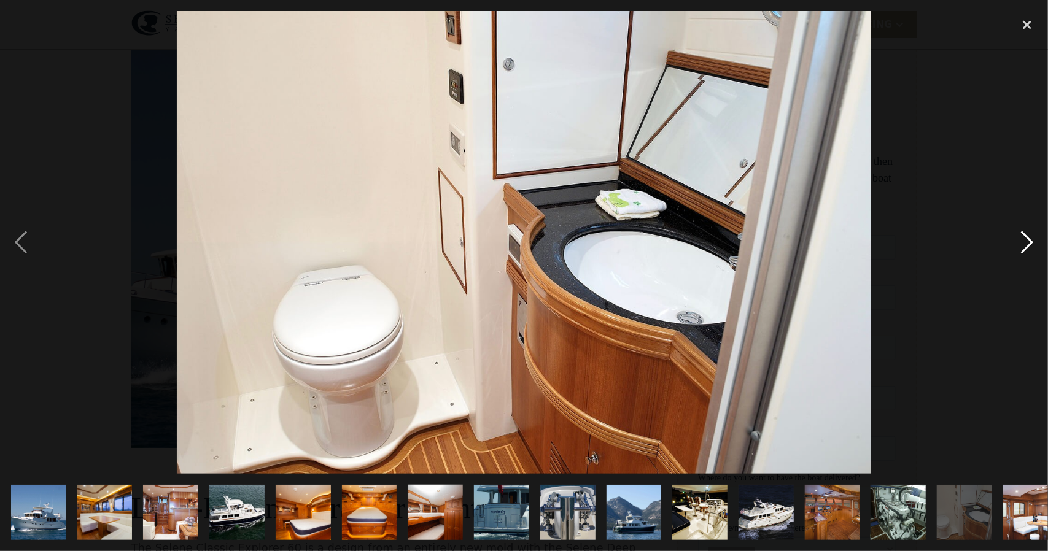
click at [1021, 234] on div "next image" at bounding box center [1027, 242] width 42 height 463
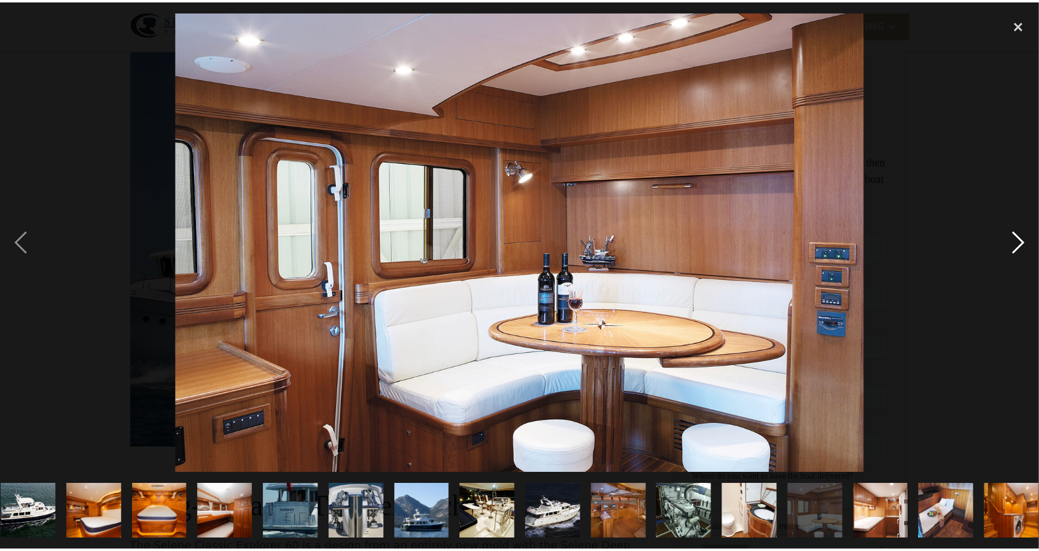
scroll to position [0, 220]
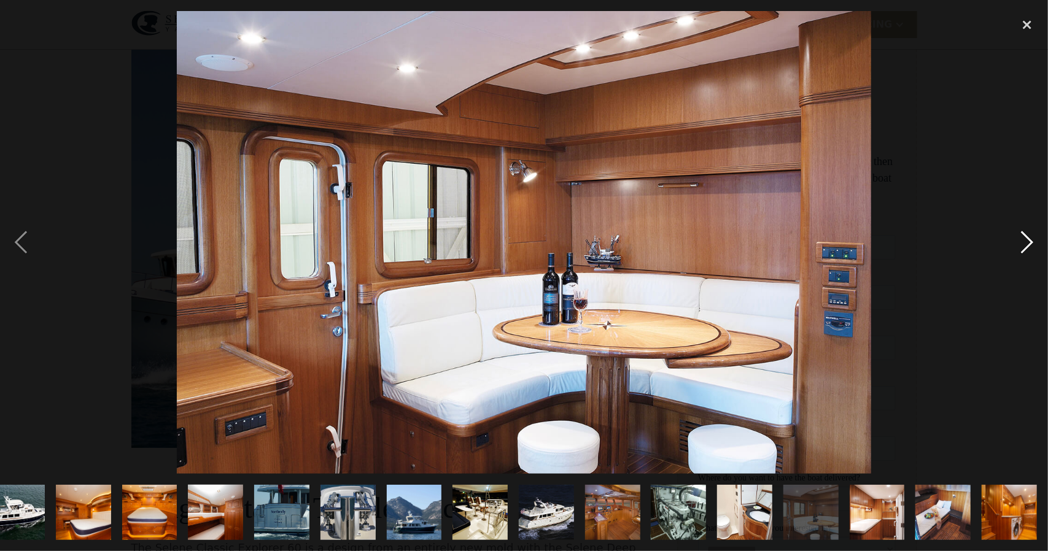
click at [1021, 234] on div "next image" at bounding box center [1027, 242] width 42 height 463
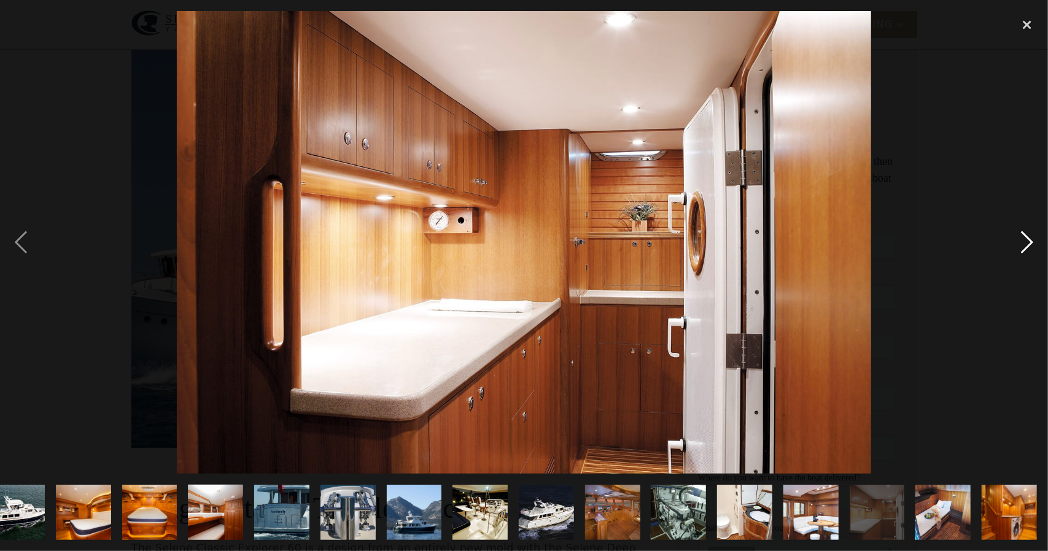
click at [1021, 234] on div "next image" at bounding box center [1027, 242] width 42 height 463
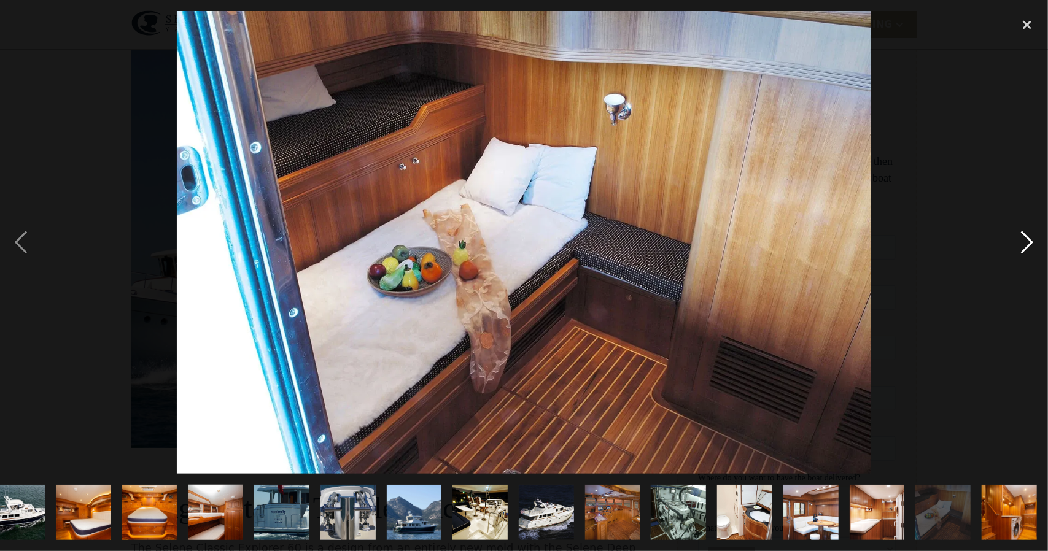
click at [1021, 234] on div "next image" at bounding box center [1027, 242] width 42 height 463
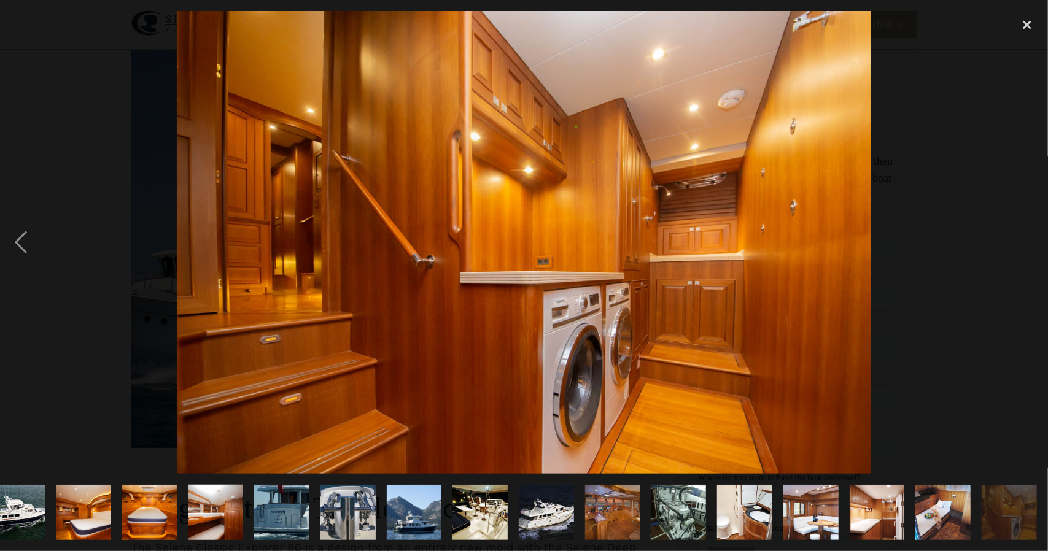
click at [1021, 234] on div "next image" at bounding box center [1027, 242] width 42 height 463
click at [1020, 14] on div "close lightbox" at bounding box center [1027, 24] width 42 height 27
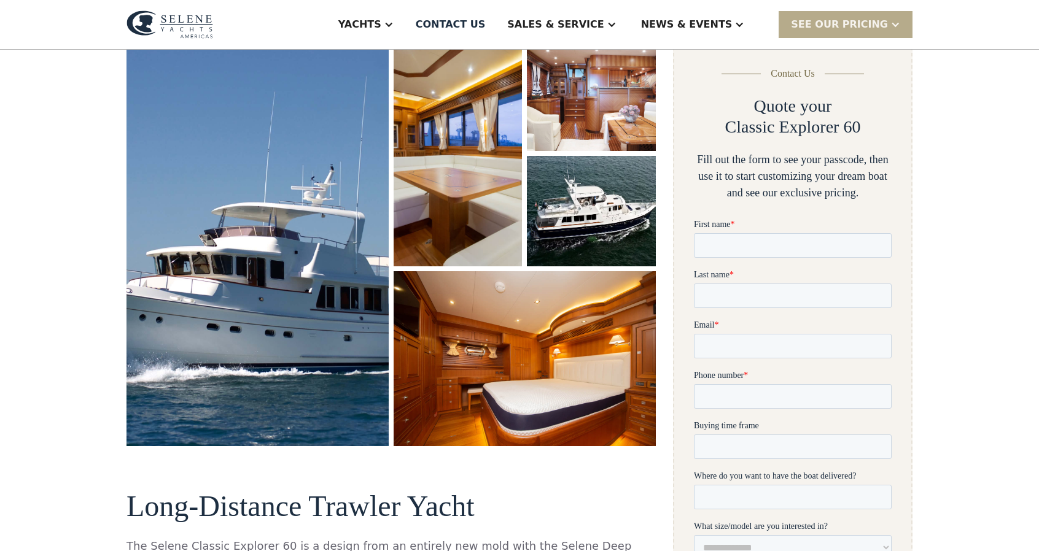
scroll to position [184, 0]
